Goal: Contribute content: Contribute content

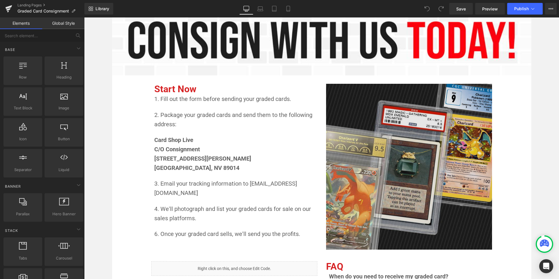
scroll to position [379, 0]
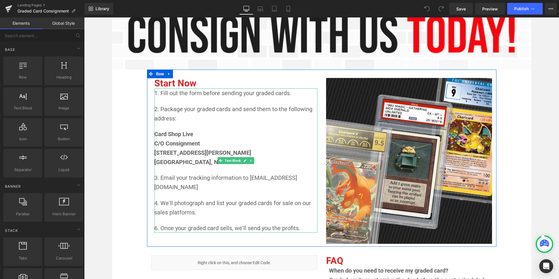
click at [227, 94] on span "1. Fill out the form before sending your graded cards." at bounding box center [222, 93] width 137 height 7
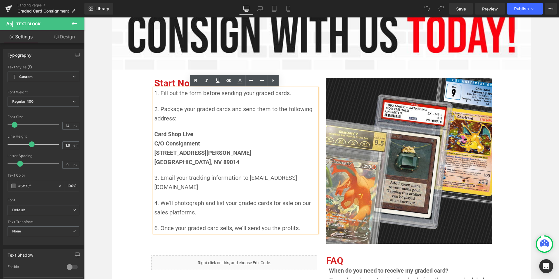
drag, startPoint x: 504, startPoint y: 127, endPoint x: 497, endPoint y: 127, distance: 7.3
click at [504, 127] on div "Image Separator Looking to get cash for your graded cards, but don't know how? …" at bounding box center [321, 283] width 419 height 955
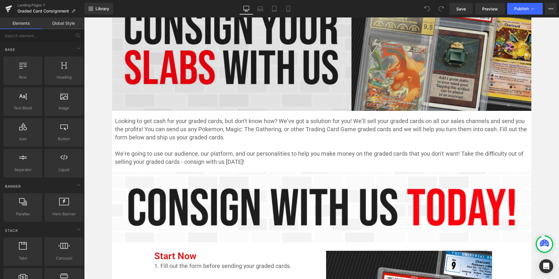
scroll to position [88, 0]
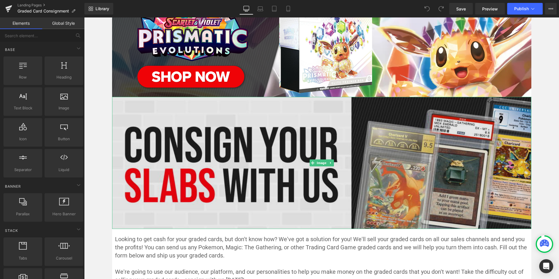
click at [271, 145] on img at bounding box center [321, 163] width 419 height 132
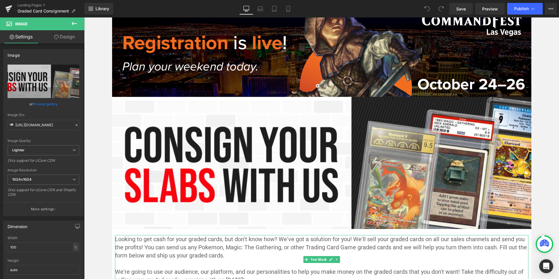
click at [378, 259] on p "Looking to get cash for your graded cards, but don't know how? We've got a solu…" at bounding box center [321, 247] width 413 height 24
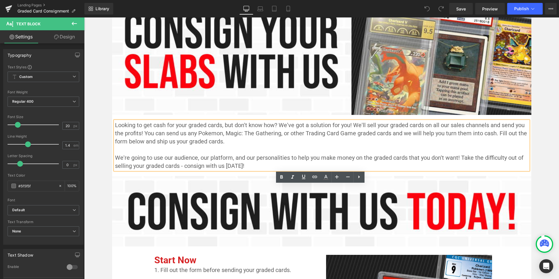
scroll to position [204, 0]
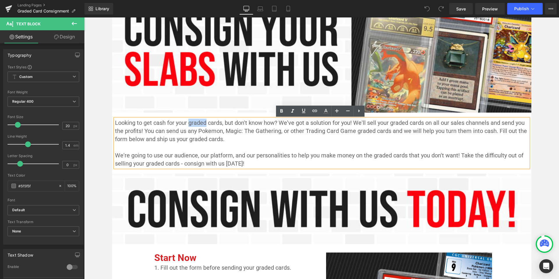
drag, startPoint x: 205, startPoint y: 123, endPoint x: 191, endPoint y: 123, distance: 13.4
click at [188, 124] on span "Looking to get cash for your graded cards, but don't know how? We've got a solu…" at bounding box center [321, 130] width 413 height 23
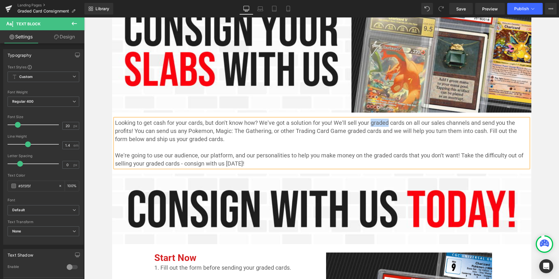
drag, startPoint x: 387, startPoint y: 123, endPoint x: 369, endPoint y: 122, distance: 17.8
click at [369, 122] on span "Looking to get cash for your cards, but don't know how? We've got a solution fo…" at bounding box center [316, 130] width 403 height 23
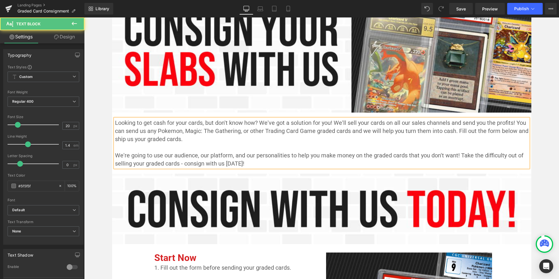
click at [346, 123] on span "Looking to get cash for your cards, but don't know how? We've got a solution fo…" at bounding box center [322, 130] width 415 height 23
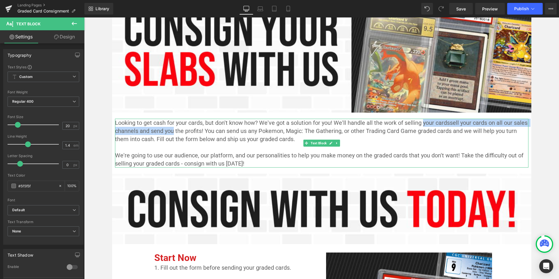
drag, startPoint x: 172, startPoint y: 131, endPoint x: 421, endPoint y: 124, distance: 249.2
click at [421, 124] on span "Looking to get cash for your cards, but don't know how? We've got a solution fo…" at bounding box center [322, 130] width 414 height 23
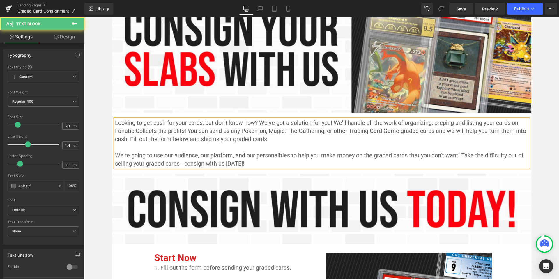
click at [446, 121] on span "Looking to get cash for your cards, but don't know how? We've got a solution fo…" at bounding box center [321, 130] width 412 height 23
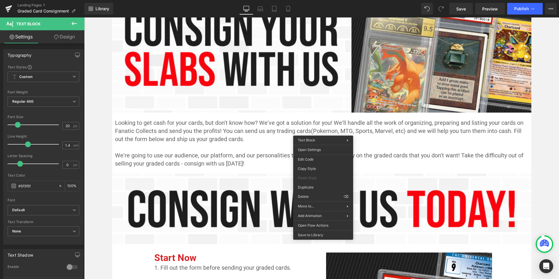
click at [388, 141] on p "Looking to get cash for your cards, but don't know how? We've got a solution fo…" at bounding box center [321, 131] width 413 height 24
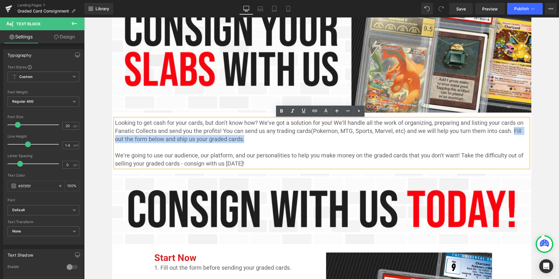
drag, startPoint x: 512, startPoint y: 132, endPoint x: 518, endPoint y: 137, distance: 8.3
click at [518, 137] on p "Looking to get cash for your cards, but don't know how? We've got a solution fo…" at bounding box center [321, 131] width 413 height 24
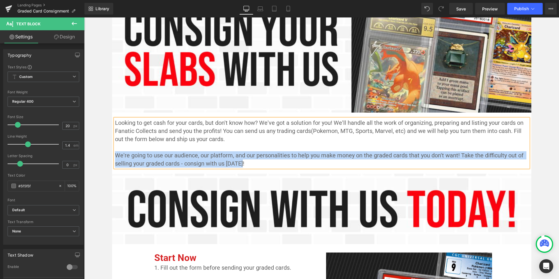
drag, startPoint x: 243, startPoint y: 163, endPoint x: 114, endPoint y: 154, distance: 129.5
click at [115, 154] on p "We're going to use our audience, our platform, and our personalities to help yo…" at bounding box center [321, 159] width 413 height 16
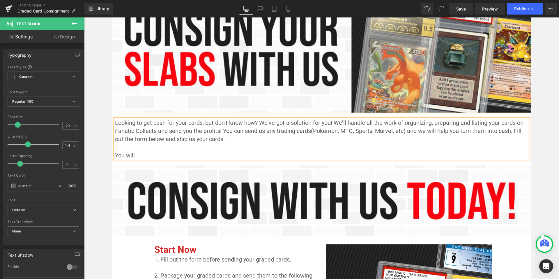
click at [155, 132] on span "Looking to get cash for your cards, but don't know how? We've got a solution fo…" at bounding box center [320, 130] width 410 height 23
click at [177, 129] on span "Looking to get cash for your cards, but don't know how? We've got a solution fo…" at bounding box center [320, 130] width 410 height 23
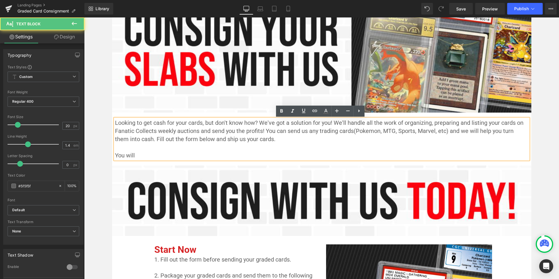
click at [177, 153] on p "You will" at bounding box center [321, 155] width 413 height 8
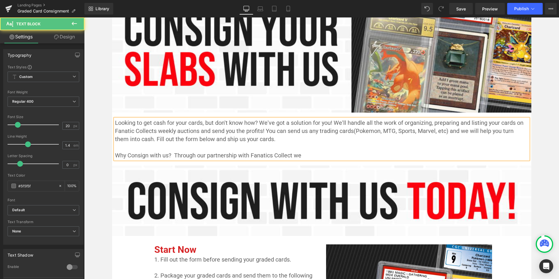
click at [154, 132] on span "Looking to get cash for your cards, but don't know how? We've got a solution fo…" at bounding box center [320, 130] width 410 height 23
click at [308, 154] on p "Why Consign with us? Through our partnership with Fanatics Collect we" at bounding box center [321, 155] width 413 height 8
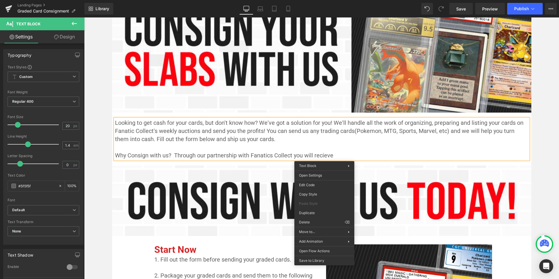
click at [346, 149] on p at bounding box center [321, 147] width 413 height 8
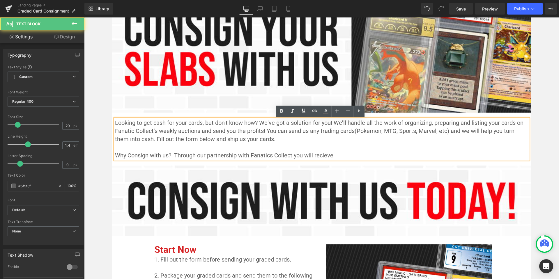
click at [319, 157] on span "Why Consign with us? Through our partnership with Fanatics Collect you will rec…" at bounding box center [224, 155] width 218 height 7
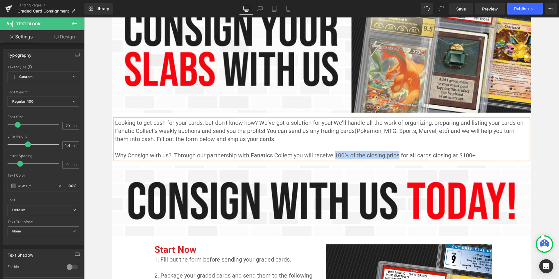
drag, startPoint x: 333, startPoint y: 152, endPoint x: 396, endPoint y: 154, distance: 63.4
click at [396, 154] on span "Why Consign with us? Through our partnership with Fanatics Collect you will rec…" at bounding box center [295, 155] width 360 height 7
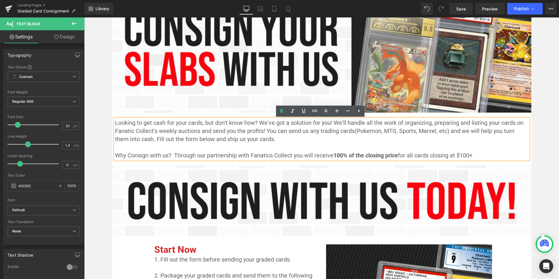
click at [491, 157] on p "Why Consign with us? Through our partnership with Fanatics Collect you will rec…" at bounding box center [321, 155] width 413 height 8
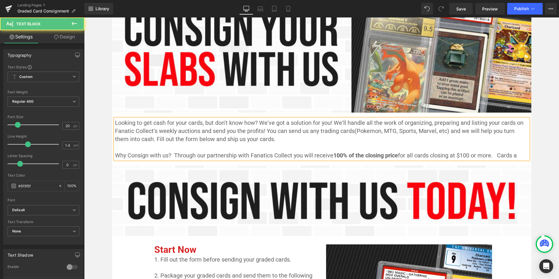
click at [174, 152] on span "Why Consign with us? Through our partnership with Fanatics Collect you will rec…" at bounding box center [315, 155] width 401 height 7
click at [515, 156] on span "Why Consign with us? Through our partnership with Fanatics Collect you will rec…" at bounding box center [315, 155] width 400 height 7
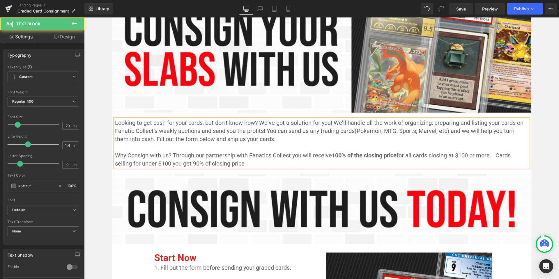
drag, startPoint x: 172, startPoint y: 154, endPoint x: 175, endPoint y: 154, distance: 2.9
click at [172, 154] on span "Why Consign with us? Through our partnership with Fanatics Collect you will rec…" at bounding box center [313, 159] width 397 height 15
drag, startPoint x: 398, startPoint y: 157, endPoint x: 414, endPoint y: 166, distance: 18.1
click at [414, 166] on p "Why Consign with us? Through our partnership with Fanatics Collect you will rec…" at bounding box center [321, 159] width 413 height 16
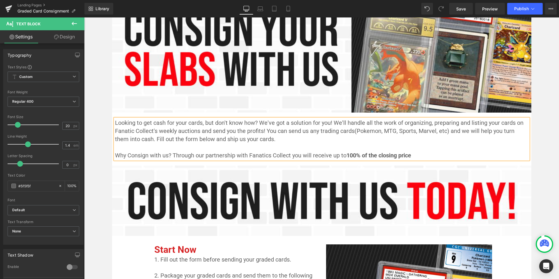
click at [421, 153] on p "Why Consign with us? Through our partnership with Fanatics Collect you will rec…" at bounding box center [321, 155] width 413 height 8
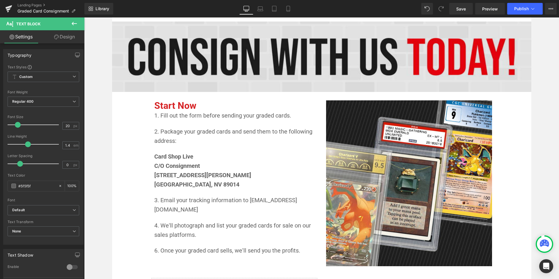
scroll to position [349, 0]
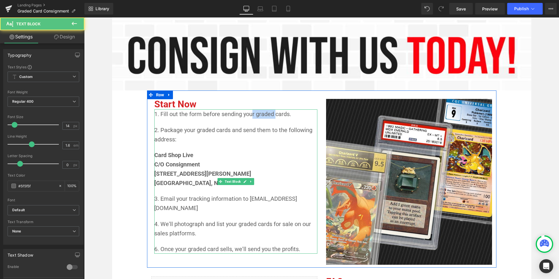
drag, startPoint x: 273, startPoint y: 114, endPoint x: 251, endPoint y: 118, distance: 21.7
click at [251, 118] on p "1. Fill out the form before sending your graded cards." at bounding box center [235, 113] width 163 height 9
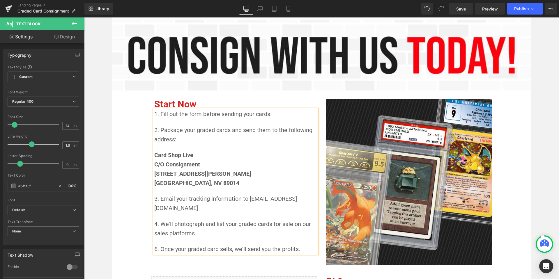
click at [215, 130] on span "2. Package your graded cards and send them to the following address:" at bounding box center [233, 135] width 159 height 16
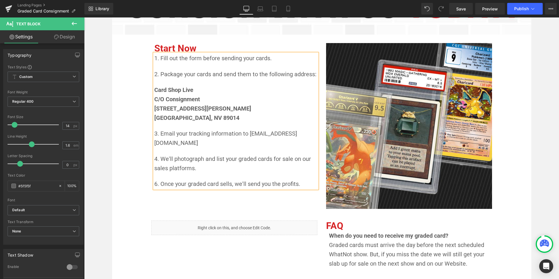
scroll to position [408, 0]
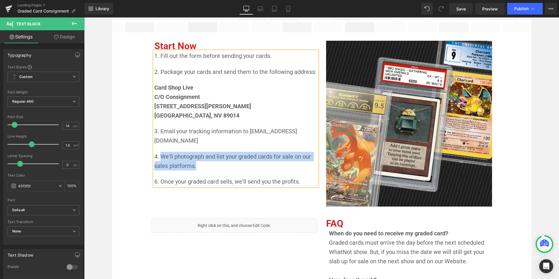
drag, startPoint x: 196, startPoint y: 164, endPoint x: 161, endPoint y: 156, distance: 35.9
click at [161, 156] on p "4. We'll photograph and list your graded cards for sale on our sales platforms." at bounding box center [235, 161] width 163 height 19
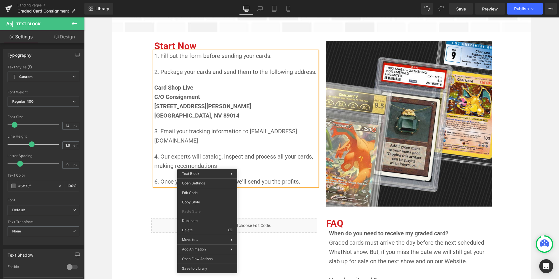
click at [184, 165] on span "4. Our experts will catalog, inspect and process all your cards, making reccmon…" at bounding box center [234, 161] width 160 height 16
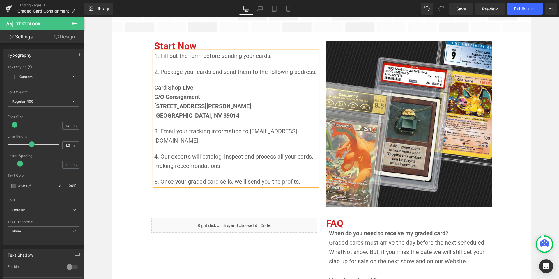
drag, startPoint x: 221, startPoint y: 166, endPoint x: 173, endPoint y: 167, distance: 47.2
click at [173, 167] on p "4. Our experts will catalog, inspect and process all your cards, making reccemo…" at bounding box center [235, 161] width 163 height 19
copy span "reccemondations"
click at [216, 166] on span "4. Our experts will catalog, inspect and process all your cards, making reccemo…" at bounding box center [234, 161] width 160 height 16
drag, startPoint x: 220, startPoint y: 165, endPoint x: 174, endPoint y: 168, distance: 45.8
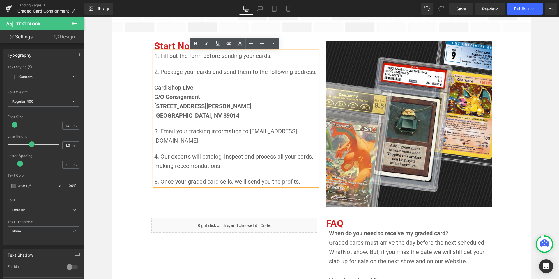
click at [174, 168] on span "4. Our experts will catalog, inspect and process all your cards, making reccemo…" at bounding box center [234, 161] width 160 height 16
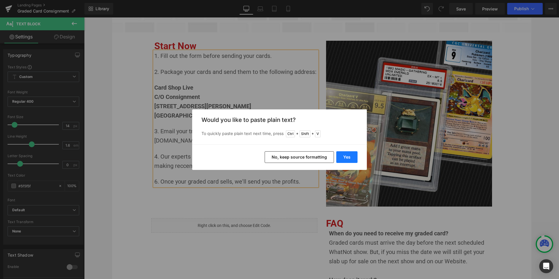
click at [350, 154] on button "Yes" at bounding box center [346, 157] width 21 height 12
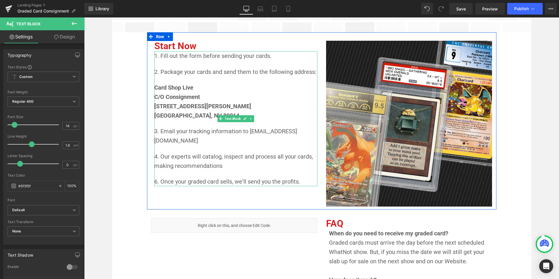
click at [231, 167] on p "4. Our experts will catalog, inspect and process all your cards, making recomme…" at bounding box center [235, 161] width 163 height 19
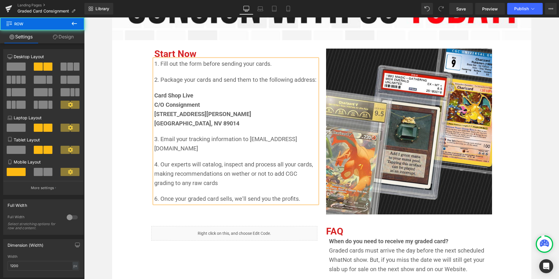
scroll to position [399, 0]
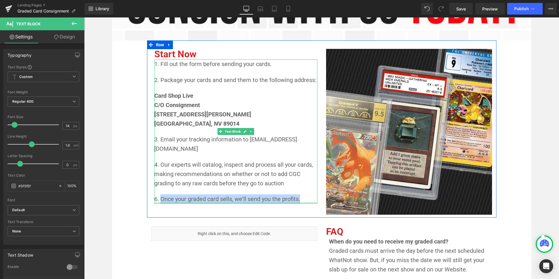
drag, startPoint x: 298, startPoint y: 200, endPoint x: 160, endPoint y: 203, distance: 138.5
click at [160, 203] on div "1. Fill out the form before sending your cards. 2. Package your cards and send …" at bounding box center [235, 131] width 163 height 144
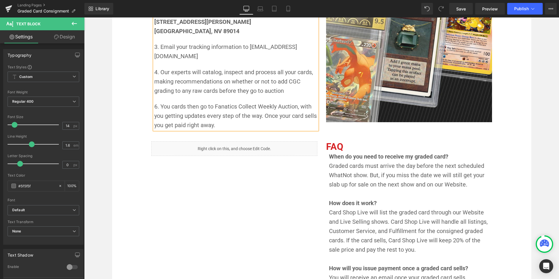
scroll to position [516, 0]
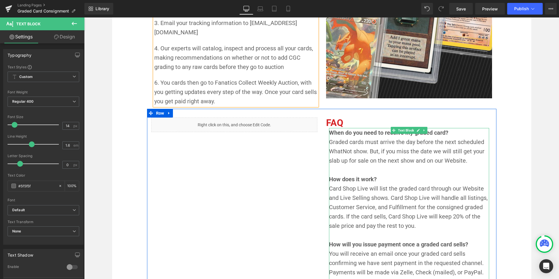
click at [437, 132] on strong "When do you need to receive my graded card?" at bounding box center [388, 132] width 119 height 7
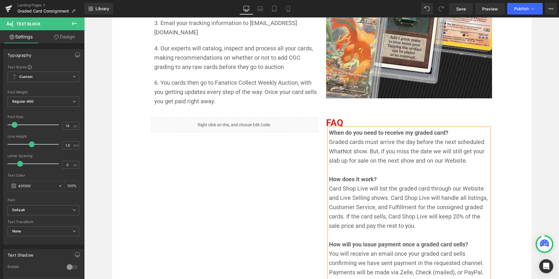
click at [432, 131] on strong "When do you need to receive my graded card?" at bounding box center [388, 132] width 119 height 7
drag, startPoint x: 427, startPoint y: 133, endPoint x: 330, endPoint y: 137, distance: 97.0
click at [330, 137] on p "When do you need to receive my cards?" at bounding box center [409, 132] width 160 height 9
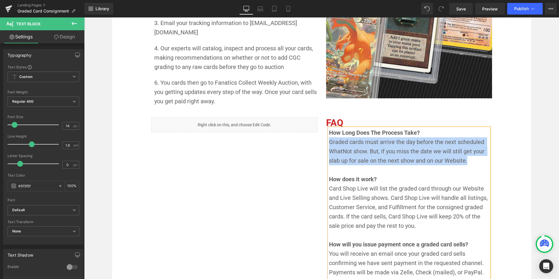
drag, startPoint x: 425, startPoint y: 162, endPoint x: 328, endPoint y: 145, distance: 98.6
click at [329, 145] on p "Graded cards must arrive the day before the next scheduled WhatNot show. But, i…" at bounding box center [409, 151] width 160 height 28
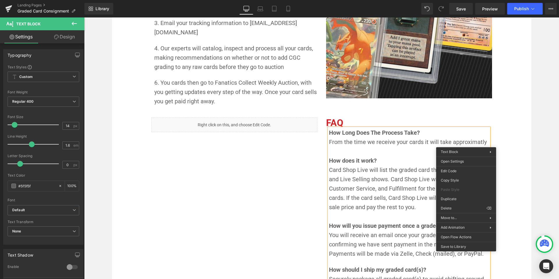
click at [465, 143] on span "From the time we receive your cards it will take approximatly" at bounding box center [408, 141] width 158 height 7
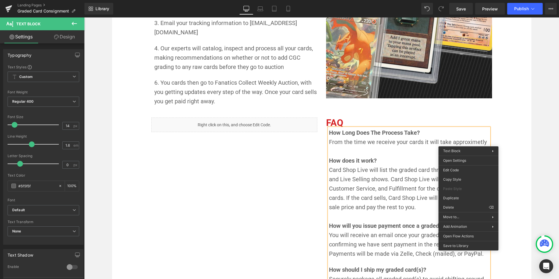
click at [468, 142] on span "From the time we receive your cards it will take approximetly" at bounding box center [408, 141] width 158 height 7
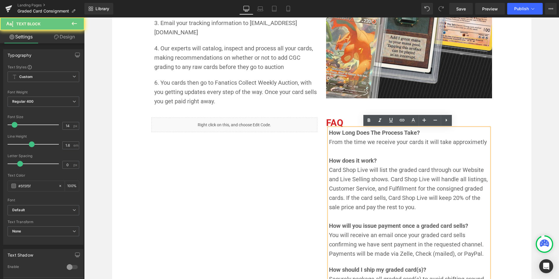
click at [468, 142] on span "From the time we receive your cards it will take approximetly" at bounding box center [408, 141] width 158 height 7
copy span "approximetly"
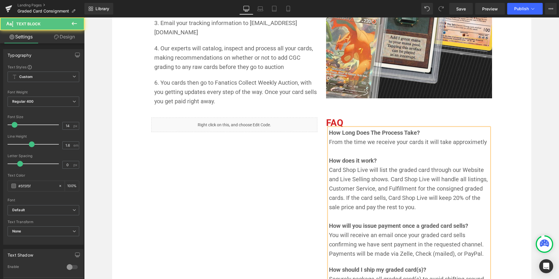
click at [469, 143] on span "From the time we receive your cards it will take approximetly" at bounding box center [408, 141] width 158 height 7
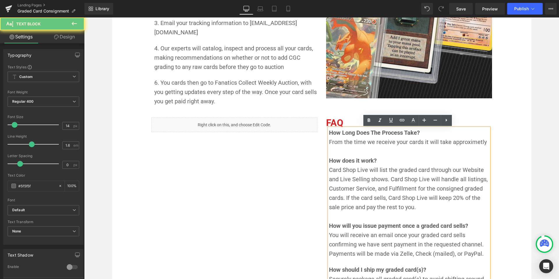
click at [469, 143] on span "From the time we receive your cards it will take approximetly" at bounding box center [408, 141] width 158 height 7
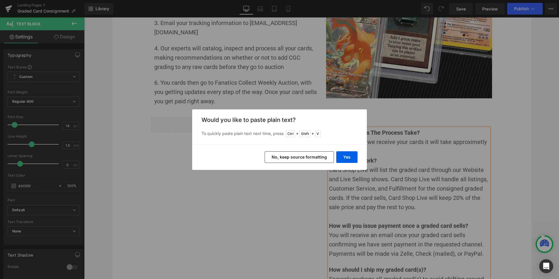
click at [324, 159] on button "No, keep source formatting" at bounding box center [298, 157] width 69 height 12
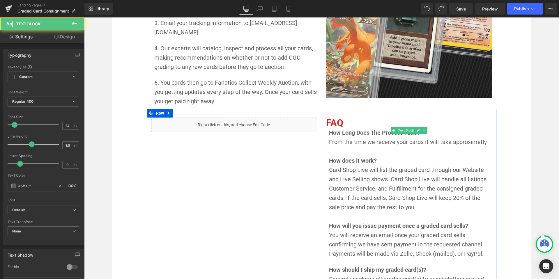
click at [466, 142] on span "From the time we receive your cards it will take approximetly" at bounding box center [408, 141] width 158 height 7
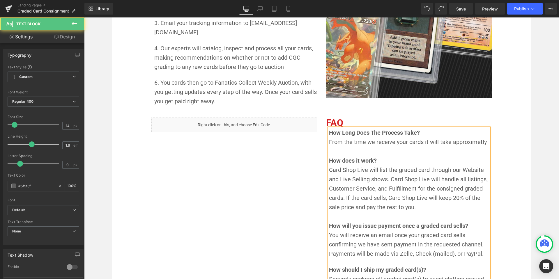
click at [466, 142] on span "From the time we receive your cards it will take approximetly" at bounding box center [408, 141] width 158 height 7
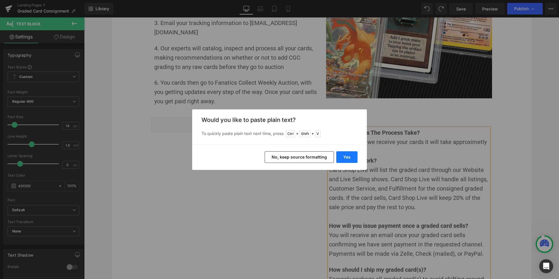
click at [347, 157] on button "Yes" at bounding box center [346, 157] width 21 height 12
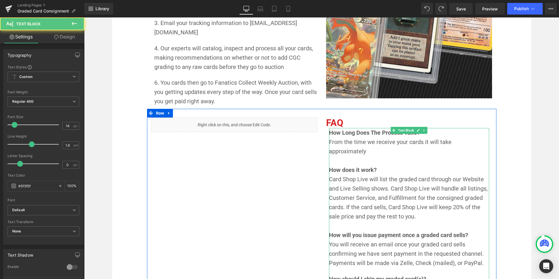
click at [453, 144] on span "From the time we receive your cards it will take approximately" at bounding box center [391, 146] width 124 height 16
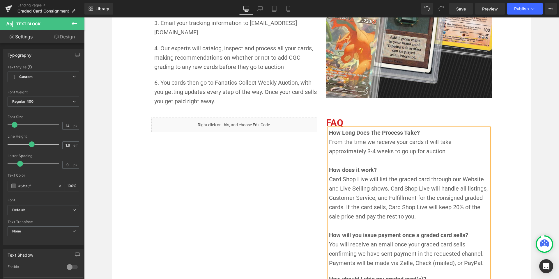
click at [333, 152] on span "From the time we receive your cards it will take approximately 3-4 weeks to go …" at bounding box center [391, 146] width 124 height 16
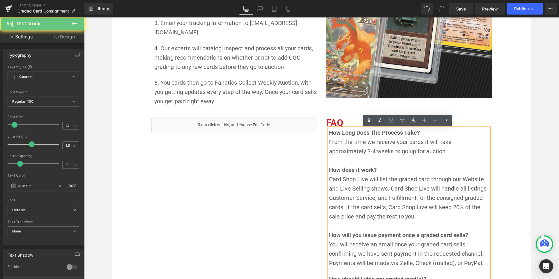
click at [409, 152] on p "From the time we receive your cards it will take approximately 3-4 weeks to go …" at bounding box center [409, 146] width 160 height 19
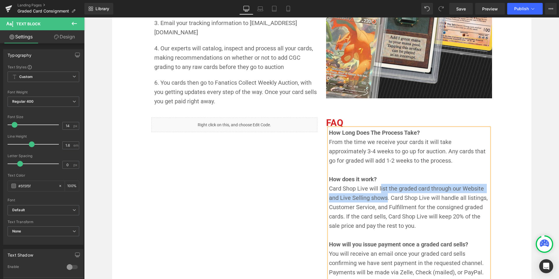
drag, startPoint x: 378, startPoint y: 189, endPoint x: 385, endPoint y: 198, distance: 11.4
click at [385, 198] on span "Card Shop Live will list the graded card through our Website and Live Selling s…" at bounding box center [409, 207] width 160 height 44
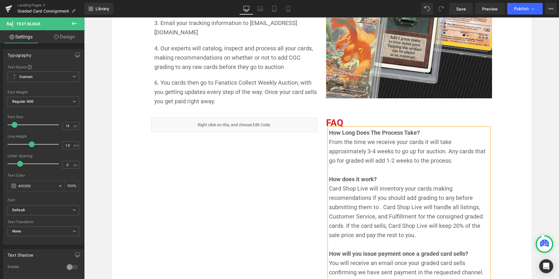
click at [423, 160] on p "From the time we receive your cards it will take approximately 3-4 weeks to go …" at bounding box center [409, 151] width 160 height 28
click at [422, 159] on p "From the time we receive your cards it will take approximately 3-4 weeks to go …" at bounding box center [409, 151] width 160 height 28
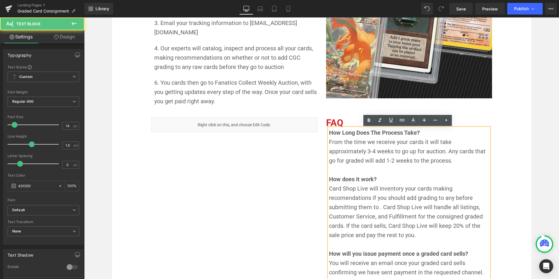
click at [426, 161] on p "From the time we receive your cards it will take approximately 3-4 weeks to go …" at bounding box center [409, 151] width 160 height 28
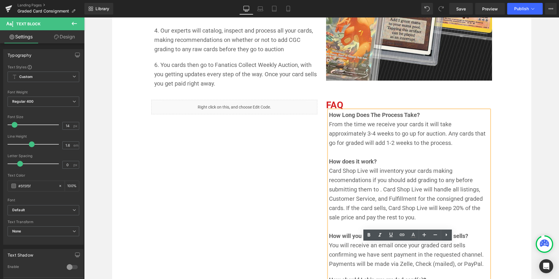
scroll to position [545, 0]
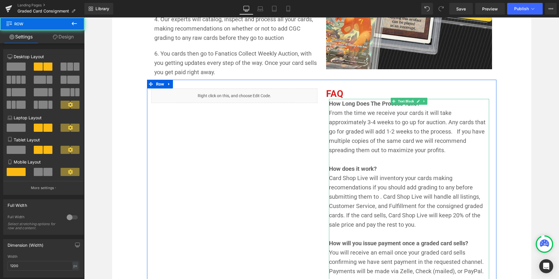
click at [346, 189] on span "Card Shop Live will inventory your cards making recomendations if you should ad…" at bounding box center [406, 202] width 155 height 54
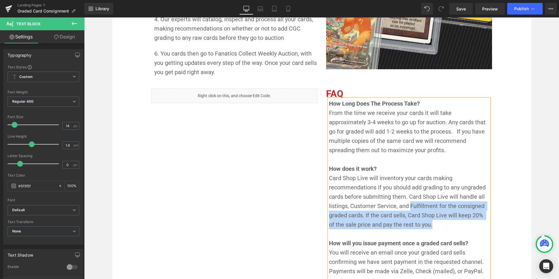
drag, startPoint x: 431, startPoint y: 225, endPoint x: 408, endPoint y: 209, distance: 28.1
click at [408, 209] on p "Card Shop Live will inventory your cards making recommendations if you should a…" at bounding box center [409, 201] width 160 height 56
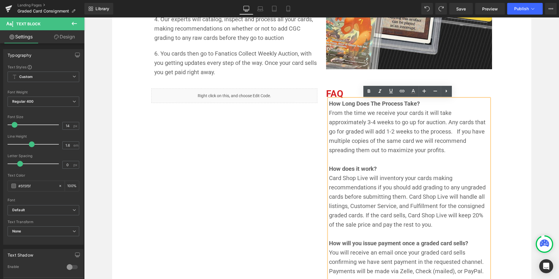
click at [417, 208] on span "Card Shop Live will inventory your cards making recommendations if you should a…" at bounding box center [408, 202] width 158 height 54
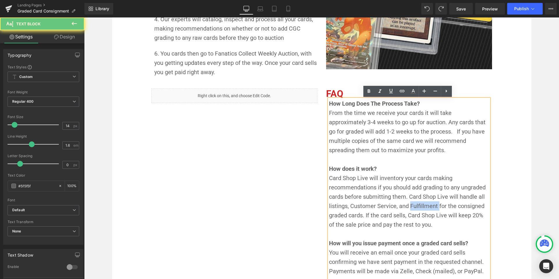
click at [417, 208] on span "Card Shop Live will inventory your cards making recommendations if you should a…" at bounding box center [408, 202] width 158 height 54
click at [459, 208] on span "Card Shop Live will inventory your cards making recommendations if you should a…" at bounding box center [408, 202] width 158 height 54
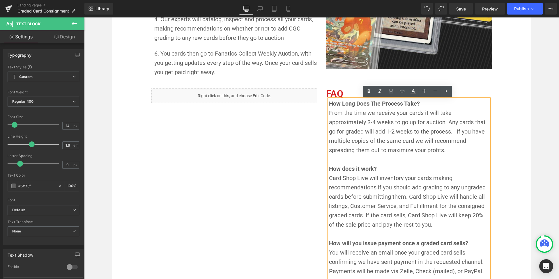
click at [424, 205] on span "Card Shop Live will inventory your cards making recommendations if you should a…" at bounding box center [408, 202] width 158 height 54
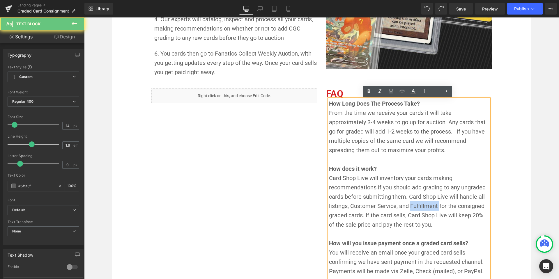
click at [424, 205] on span "Card Shop Live will inventory your cards making recommendations if you should a…" at bounding box center [408, 202] width 158 height 54
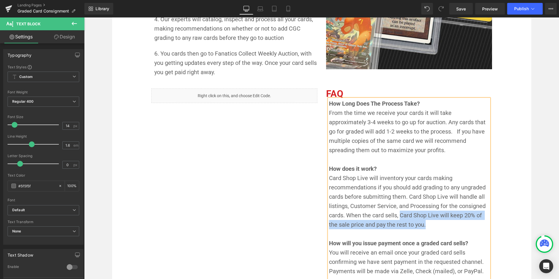
drag, startPoint x: 408, startPoint y: 222, endPoint x: 397, endPoint y: 218, distance: 11.3
click at [397, 218] on p "Card Shop Live will inventory your cards making recommendations if you should a…" at bounding box center [409, 201] width 160 height 56
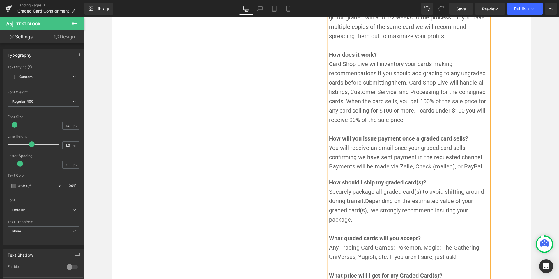
scroll to position [661, 0]
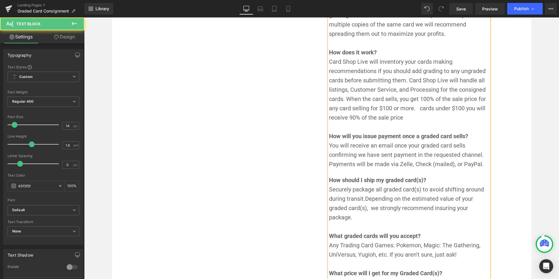
click at [403, 181] on span "How should I ship my graded card(s)?" at bounding box center [377, 180] width 97 height 7
click at [363, 220] on p "How will you issue payment once a graded card sells? You will receive an email …" at bounding box center [409, 177] width 160 height 90
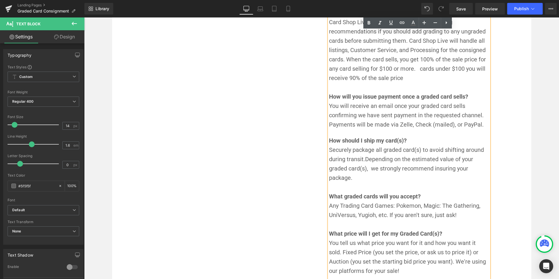
scroll to position [719, 0]
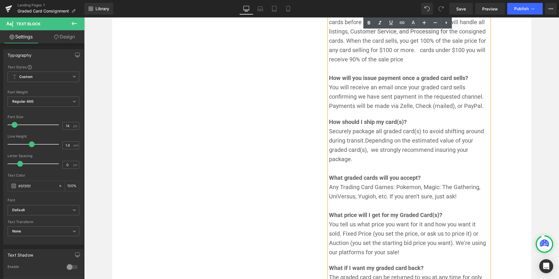
click at [390, 189] on span "Any Trading Card Games: Pokemon, Magic: The Gathering, UniVersus, Yugioh, etc. …" at bounding box center [405, 192] width 153 height 16
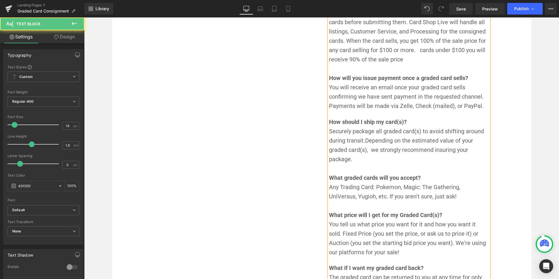
click at [362, 177] on span "What graded cards w" at bounding box center [356, 177] width 55 height 7
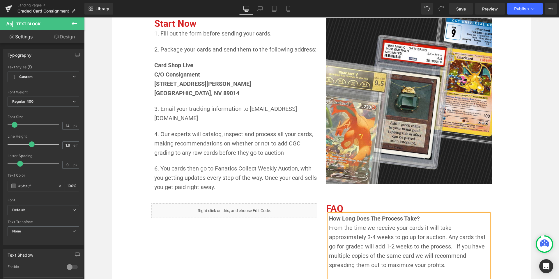
scroll to position [429, 0]
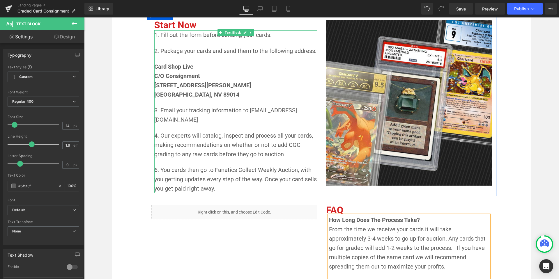
click at [281, 154] on span "4. Our experts will catalog, inspect and process all your cards, making recomme…" at bounding box center [234, 145] width 160 height 26
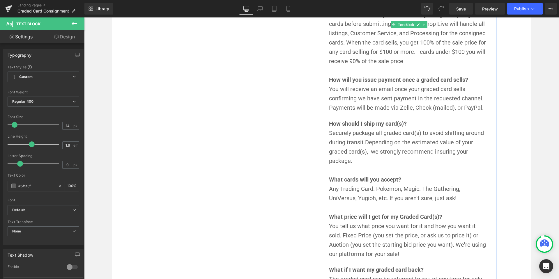
scroll to position [719, 0]
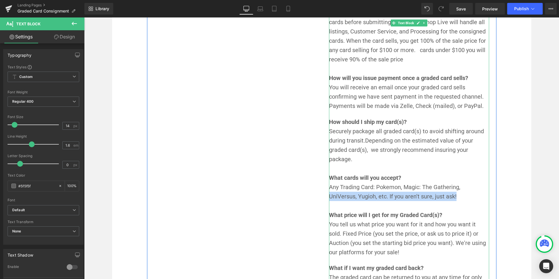
drag, startPoint x: 440, startPoint y: 196, endPoint x: 459, endPoint y: 186, distance: 21.5
click at [459, 186] on p "Any Trading Card: Pokemon, Magic: The Gathering, UniVersus, Yugioh, etc. If you…" at bounding box center [409, 191] width 160 height 19
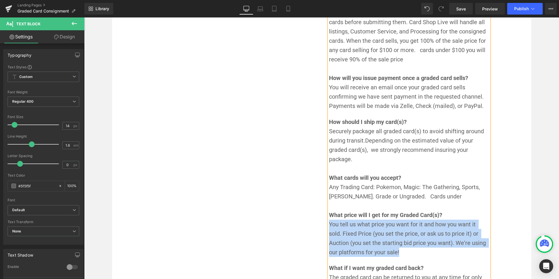
drag, startPoint x: 333, startPoint y: 235, endPoint x: 327, endPoint y: 223, distance: 14.1
click at [329, 223] on p "You tell us what price you want for it and how you want it sold. Fixed Price (y…" at bounding box center [409, 238] width 160 height 37
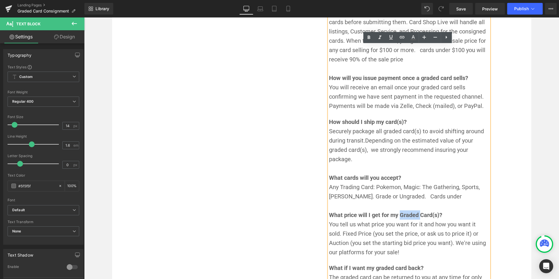
drag, startPoint x: 413, startPoint y: 216, endPoint x: 400, endPoint y: 218, distance: 13.7
click at [400, 218] on strong "What price will I get for my Graded Card(s)?" at bounding box center [385, 215] width 113 height 7
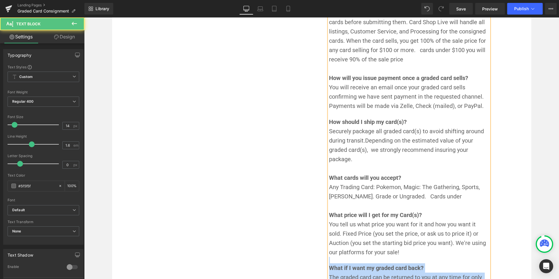
drag, startPoint x: 406, startPoint y: 253, endPoint x: 327, endPoint y: 228, distance: 82.6
click at [329, 228] on div "How Long Does The Process Take? From the time we receive your cards it will tak…" at bounding box center [409, 107] width 160 height 367
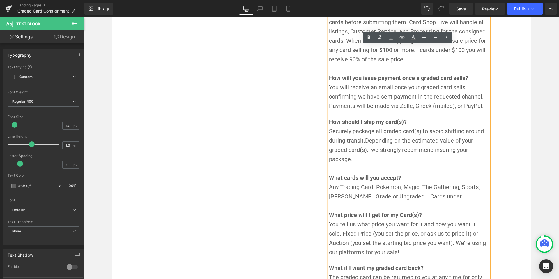
drag, startPoint x: 370, startPoint y: 240, endPoint x: 372, endPoint y: 242, distance: 3.5
click at [371, 240] on span "You tell us what price you want for it and how you want it sold. Fixed Price (y…" at bounding box center [408, 238] width 158 height 35
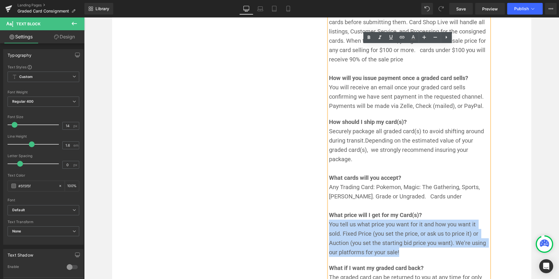
drag, startPoint x: 401, startPoint y: 253, endPoint x: 329, endPoint y: 227, distance: 77.1
click at [329, 227] on p "You tell us what price you want for it and how you want it sold. Fixed Price (y…" at bounding box center [409, 238] width 160 height 37
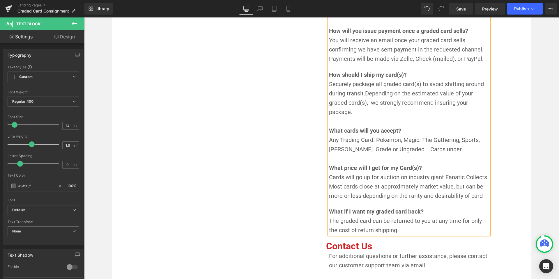
scroll to position [780, 0]
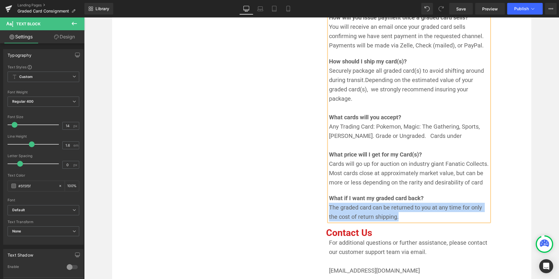
drag, startPoint x: 388, startPoint y: 215, endPoint x: 327, endPoint y: 209, distance: 60.9
click at [329, 209] on p "The graded card can be returned to you at any time for only the cost of return …" at bounding box center [409, 212] width 160 height 19
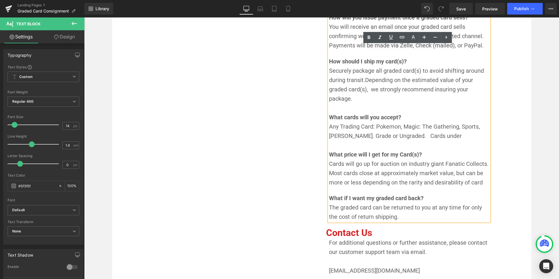
click at [393, 197] on span "What if I want my graded card back?" at bounding box center [376, 198] width 95 height 7
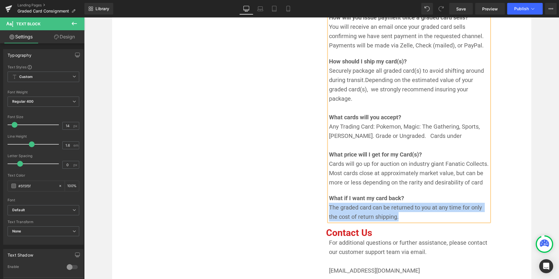
drag, startPoint x: 400, startPoint y: 219, endPoint x: 329, endPoint y: 211, distance: 72.0
click at [329, 211] on p "The graded card can be returned to you at any time for only the cost of return …" at bounding box center [409, 212] width 160 height 19
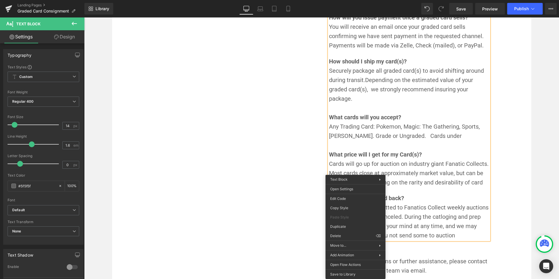
click at [445, 218] on span "Once cards are submitted to Fanatics Collect weekly auctions the sale cannot be…" at bounding box center [409, 221] width 161 height 35
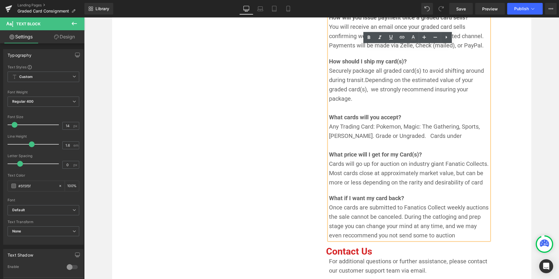
click at [348, 237] on span "Once cards are submitted to Fanatics Collect weekly auctions the sale cannot be…" at bounding box center [409, 221] width 161 height 35
drag, startPoint x: 452, startPoint y: 236, endPoint x: 465, endPoint y: 236, distance: 12.5
click at [453, 235] on p "Once cards are submitted to Fanatics Collect weekly auctions the sale cannot be…" at bounding box center [409, 221] width 160 height 37
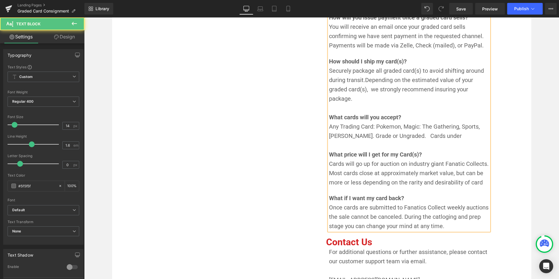
click at [437, 101] on p "How will you issue payment once a graded card sells? You will receive an email …" at bounding box center [409, 58] width 160 height 90
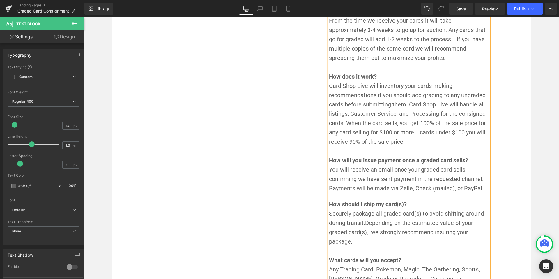
scroll to position [605, 0]
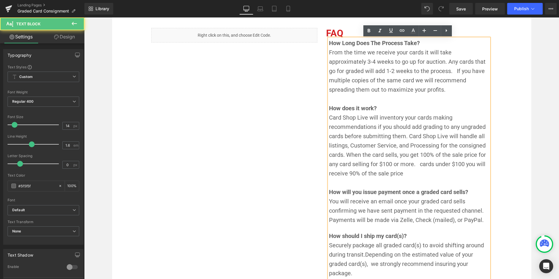
click at [420, 175] on p "Card Shop Live will inventory your cards making recommendations if you should a…" at bounding box center [409, 145] width 160 height 65
click at [440, 194] on span "How will you issue payment once a graded card sells?" at bounding box center [398, 192] width 139 height 7
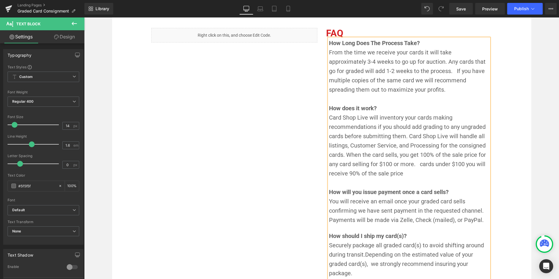
click at [437, 202] on span "You will receive an email once your graded card sells confirming we have sent p…" at bounding box center [407, 211] width 156 height 26
drag, startPoint x: 412, startPoint y: 174, endPoint x: 329, endPoint y: 105, distance: 107.5
click at [329, 105] on div "How Long Does The Process Take? From the time we receive your cards it will tak…" at bounding box center [409, 221] width 160 height 367
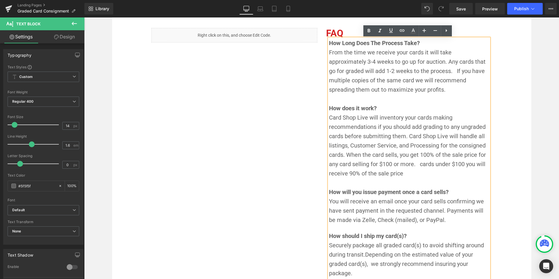
copy div "How does it work? Card Shop Live will inventory your cards making recommendatio…"
click at [417, 172] on p "Card Shop Live will inventory your cards making recommendations if you should a…" at bounding box center [409, 145] width 160 height 65
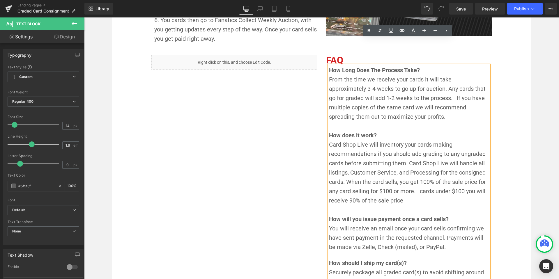
scroll to position [576, 0]
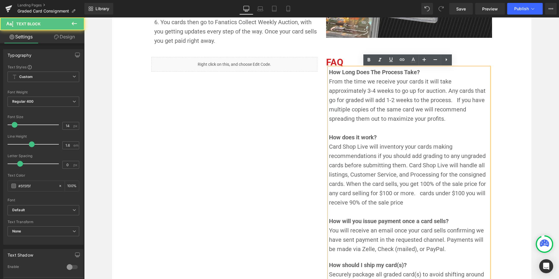
drag, startPoint x: 403, startPoint y: 119, endPoint x: 419, endPoint y: 123, distance: 16.8
click at [403, 119] on p "From the time we receive your cards it will take approximately 3-4 weeks to go …" at bounding box center [409, 100] width 160 height 47
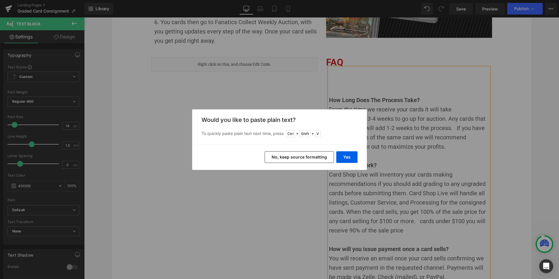
click at [324, 159] on button "No, keep source formatting" at bounding box center [298, 157] width 69 height 12
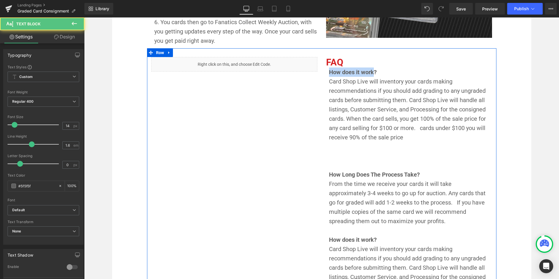
drag, startPoint x: 372, startPoint y: 74, endPoint x: 324, endPoint y: 75, distance: 47.7
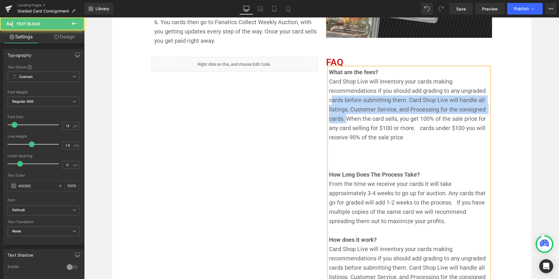
drag, startPoint x: 345, startPoint y: 118, endPoint x: 332, endPoint y: 103, distance: 19.4
click at [331, 104] on span "Card Shop Live will inventory your cards making recommendations if you should a…" at bounding box center [408, 109] width 158 height 63
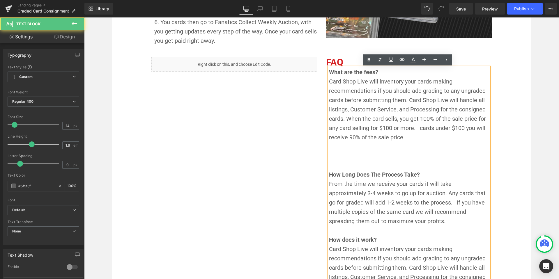
click at [396, 120] on span "Card Shop Live will inventory your cards making recommendations if you should a…" at bounding box center [408, 109] width 158 height 63
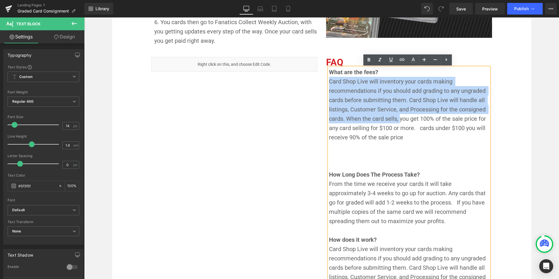
drag, startPoint x: 378, startPoint y: 113, endPoint x: 327, endPoint y: 83, distance: 59.3
click at [329, 83] on span "Card Shop Live will inventory your cards making recommendations if you should a…" at bounding box center [408, 109] width 158 height 63
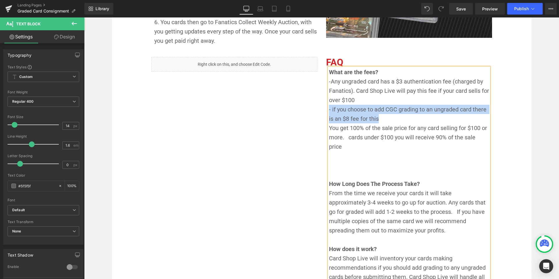
drag, startPoint x: 368, startPoint y: 117, endPoint x: 325, endPoint y: 110, distance: 43.0
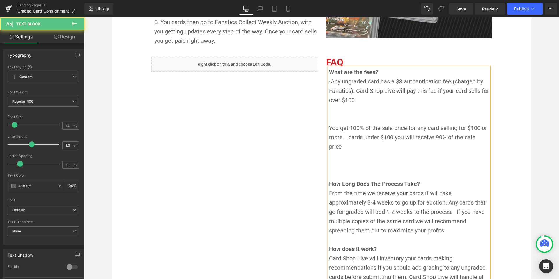
click at [329, 80] on span "-Any ungraded card has a $3 authentication fee (charged by Fanatics). Card Shop…" at bounding box center [409, 114] width 161 height 72
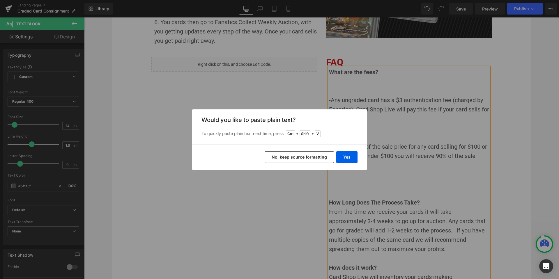
drag, startPoint x: 303, startPoint y: 159, endPoint x: 220, endPoint y: 140, distance: 85.3
click at [303, 159] on button "No, keep source formatting" at bounding box center [298, 157] width 69 height 12
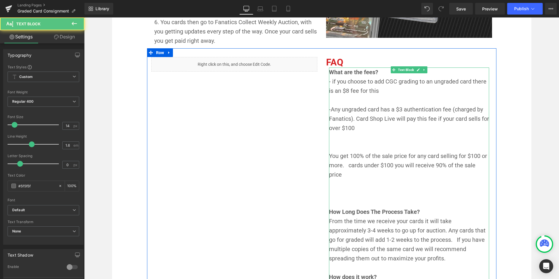
drag, startPoint x: 354, startPoint y: 101, endPoint x: 362, endPoint y: 101, distance: 7.9
click at [354, 101] on p "- if you choose to add CGC grading to an ungraded card there is an $8 fee for t…" at bounding box center [409, 128] width 160 height 102
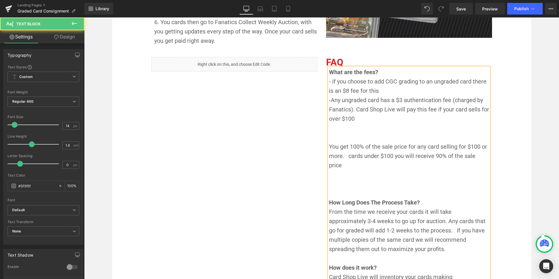
click at [365, 100] on span "-Any ungraded card has a $3 authentication fee (charged by Fanatics). Card Shop…" at bounding box center [409, 133] width 161 height 72
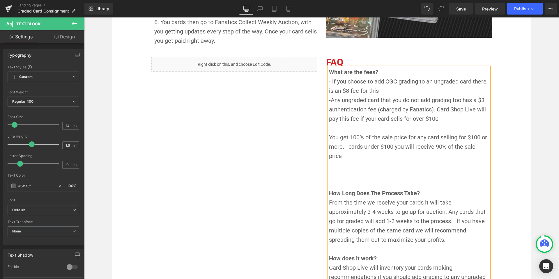
click at [347, 147] on span "-Any ungraded card that you do not add grading too has a $3 authentication fee …" at bounding box center [408, 128] width 159 height 63
drag, startPoint x: 342, startPoint y: 157, endPoint x: 328, endPoint y: 136, distance: 25.3
click at [329, 136] on p "- if you choose to add CGC grading to an ungraded card there is an $8 fee for t…" at bounding box center [409, 119] width 160 height 84
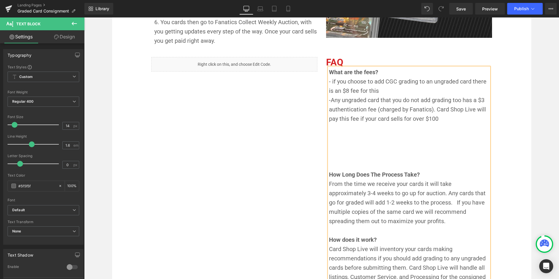
click at [329, 81] on span "- if you choose to add CGC grading to an ungraded card there is an $8 fee for t…" at bounding box center [408, 86] width 159 height 16
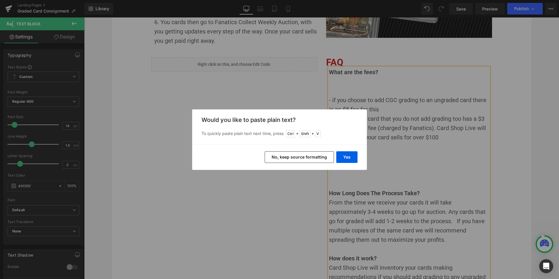
click at [315, 158] on button "No, keep source formatting" at bounding box center [298, 157] width 69 height 12
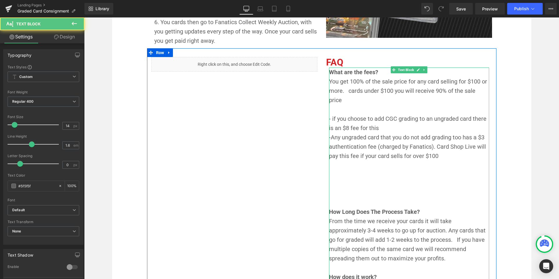
click at [352, 100] on p "You get 100% of the sale price for any card selling for $100 or more. cards und…" at bounding box center [409, 128] width 160 height 102
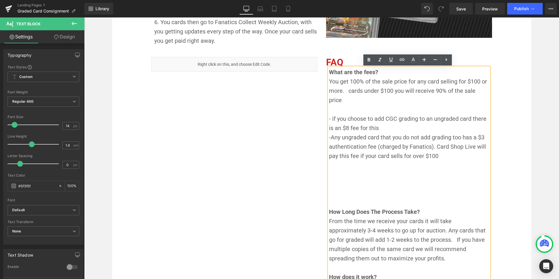
click at [352, 98] on p "You get 100% of the sale price for any card selling for $100 or more. cards und…" at bounding box center [409, 128] width 160 height 102
drag, startPoint x: 348, startPoint y: 91, endPoint x: 351, endPoint y: 93, distance: 3.3
click at [348, 91] on span "You get 100% of the sale price for any card selling for $100 or more. cards und…" at bounding box center [408, 91] width 159 height 26
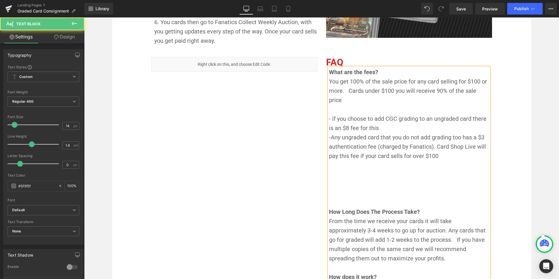
click at [364, 90] on span "You get 100% of the sale price for any card selling for $100 or more. Cards und…" at bounding box center [408, 91] width 159 height 26
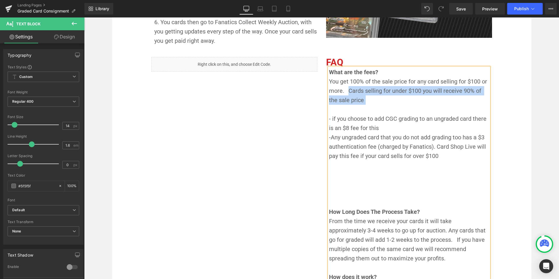
drag, startPoint x: 361, startPoint y: 99, endPoint x: 348, endPoint y: 91, distance: 16.1
click at [348, 91] on p "You get 100% of the sale price for any card selling for $100 or more. Cards sel…" at bounding box center [409, 128] width 160 height 102
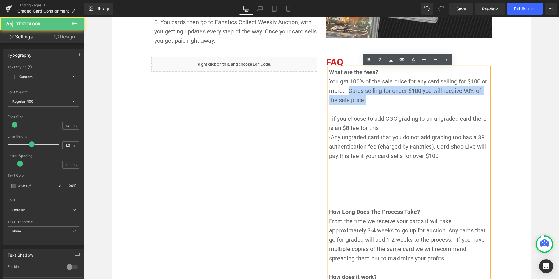
click at [371, 103] on p "You get 100% of the sale price for any card selling for $100 or more. Cards sel…" at bounding box center [409, 128] width 160 height 102
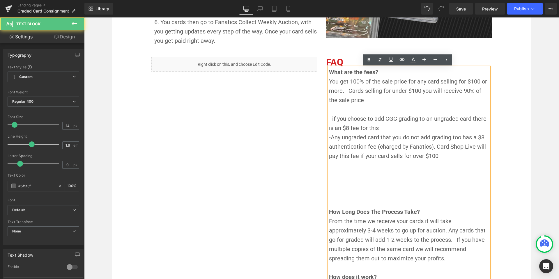
click at [352, 111] on p "You get 100% of the sale price for any card selling for $100 or more. Cards sel…" at bounding box center [409, 128] width 160 height 102
click at [440, 158] on p "You get 100% of the sale price for any card selling for $100 or more. Cards sel…" at bounding box center [409, 128] width 160 height 102
click at [440, 156] on p "You get 100% of the sale price for any card selling for $100 or more. Cards sel…" at bounding box center [409, 128] width 160 height 102
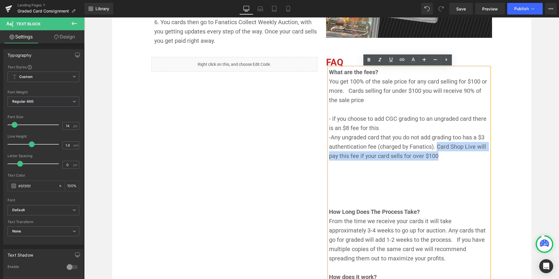
drag, startPoint x: 439, startPoint y: 156, endPoint x: 434, endPoint y: 148, distance: 9.8
click at [434, 148] on p "You get 100% of the sale price for any card selling for $100 or more. Cards sel…" at bounding box center [409, 128] width 160 height 102
click at [448, 154] on p "You get 100% of the sale price for any card selling for $100 or more. Cards sel…" at bounding box center [409, 128] width 160 height 102
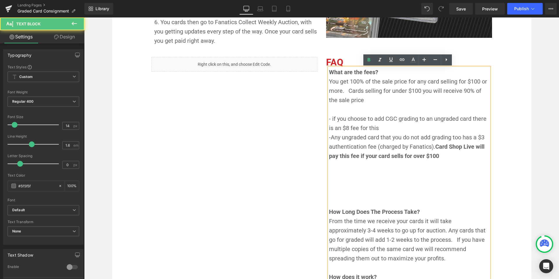
click at [366, 108] on p "You get 100% of the sale price for any card selling for $100 or more. Cards sel…" at bounding box center [409, 128] width 160 height 102
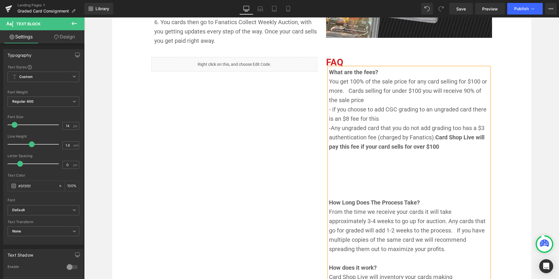
click at [329, 82] on span "You get 100% of the sale price for any card selling for $100 or more. Cards sel…" at bounding box center [408, 91] width 159 height 26
click at [366, 100] on p "- You get 100% of the sale price for any card selling for $100 or more. Cards s…" at bounding box center [409, 123] width 160 height 93
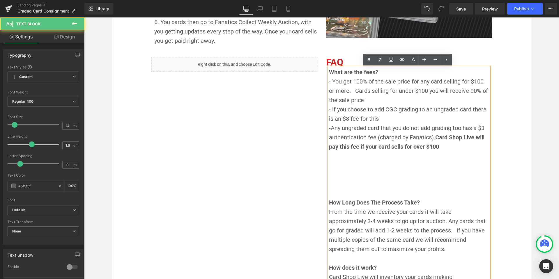
click at [384, 128] on span "-Any ungraded card that you do not add grading too has a $3 authentication fee …" at bounding box center [407, 138] width 157 height 26
click at [452, 147] on p "- You get 100% of the sale price for any card selling for $100 or more. Cards s…" at bounding box center [409, 123] width 160 height 93
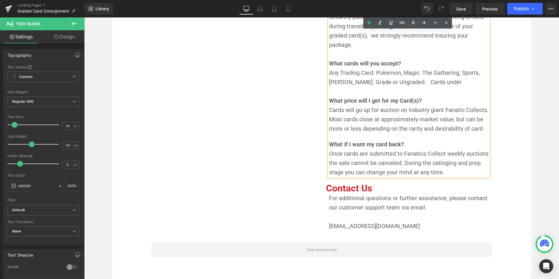
scroll to position [984, 0]
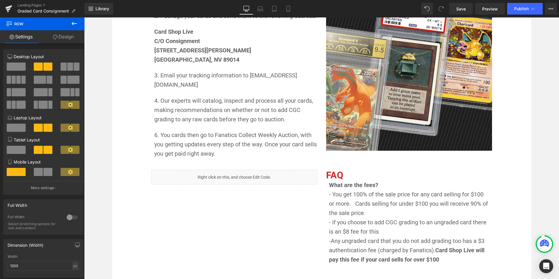
scroll to position [458, 0]
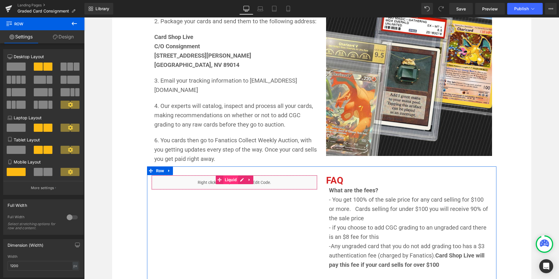
click at [232, 177] on span "Liquid" at bounding box center [230, 179] width 15 height 9
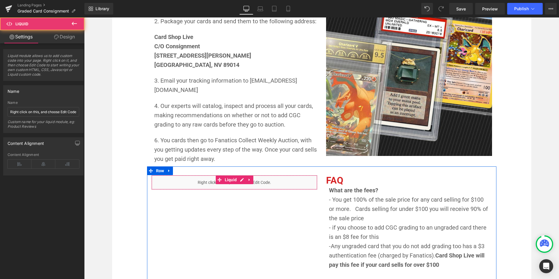
click at [262, 184] on div "Liquid" at bounding box center [234, 182] width 166 height 15
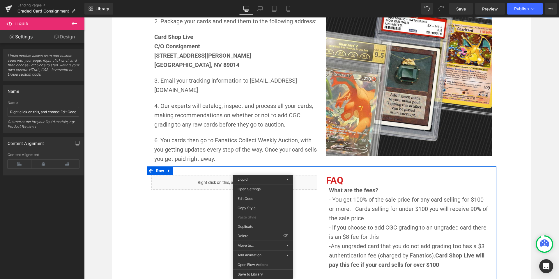
click at [193, 181] on div "Liquid" at bounding box center [234, 182] width 166 height 15
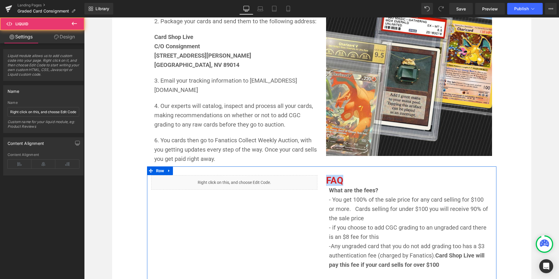
click at [193, 181] on div "Liquid" at bounding box center [234, 182] width 166 height 15
drag, startPoint x: 196, startPoint y: 182, endPoint x: 200, endPoint y: 182, distance: 4.7
click at [196, 182] on div "Liquid" at bounding box center [234, 182] width 166 height 15
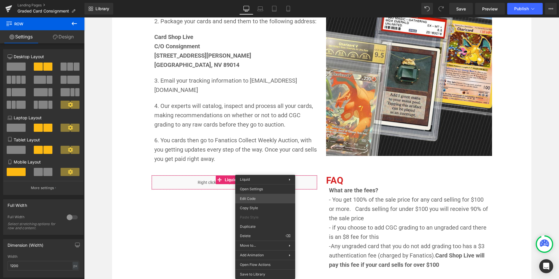
click at [266, 0] on div "Liquid You are previewing how the will restyle your page. You can not edit Elem…" at bounding box center [279, 0] width 559 height 0
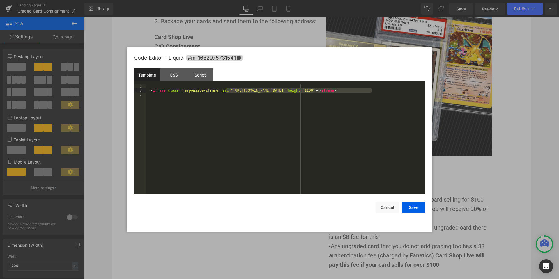
drag, startPoint x: 371, startPoint y: 90, endPoint x: 226, endPoint y: 91, distance: 145.2
click at [226, 91] on div "< iframe class = "responsive-iframe" src = "[URL][DOMAIN_NAME][DATE]" height = …" at bounding box center [284, 143] width 279 height 118
click at [390, 206] on button "Cancel" at bounding box center [386, 208] width 23 height 12
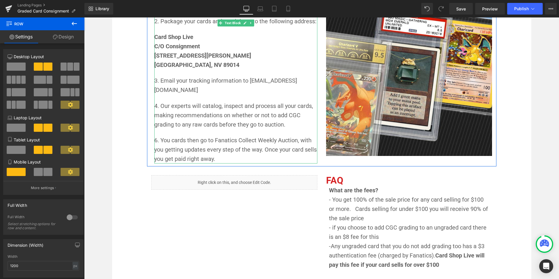
click at [255, 90] on p "3. Email your tracking information to [EMAIL_ADDRESS][DOMAIN_NAME]" at bounding box center [235, 85] width 163 height 19
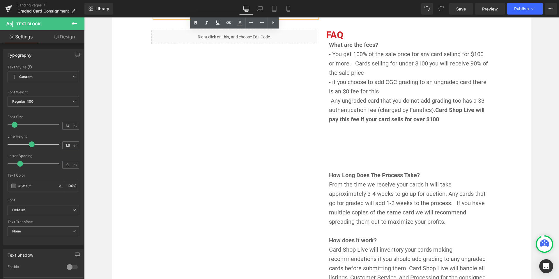
scroll to position [429, 0]
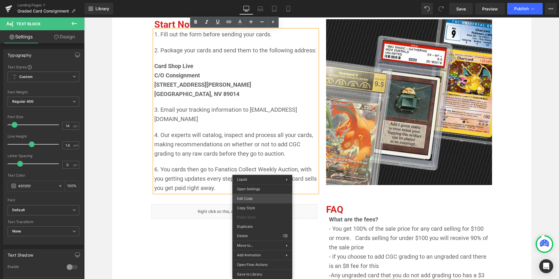
click at [259, 0] on div "Liquid You are previewing how the will restyle your page. You can not edit Elem…" at bounding box center [279, 0] width 559 height 0
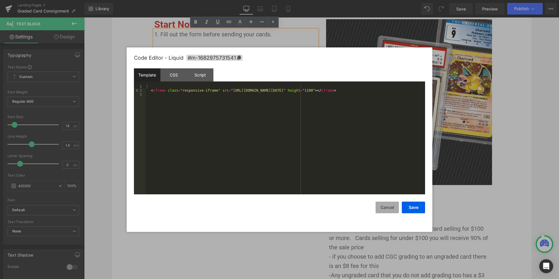
click at [389, 209] on button "Cancel" at bounding box center [386, 208] width 23 height 12
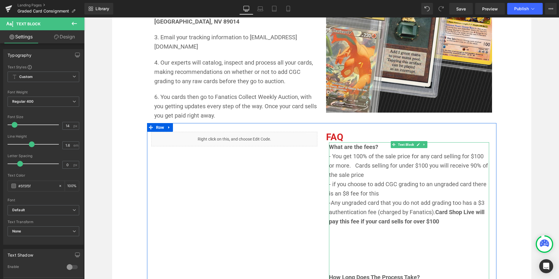
scroll to position [575, 0]
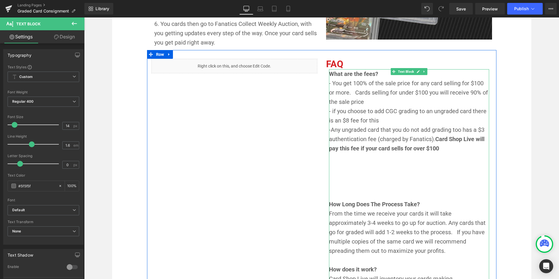
drag, startPoint x: 382, startPoint y: 187, endPoint x: 381, endPoint y: 183, distance: 4.2
click at [382, 187] on p "How Long Does The Process Take?" at bounding box center [409, 190] width 160 height 37
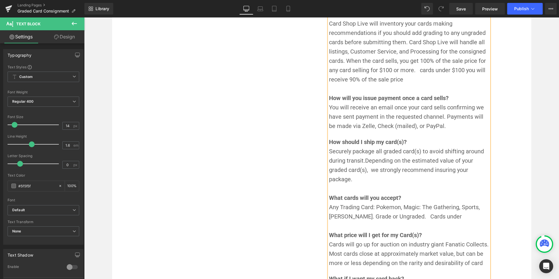
scroll to position [866, 0]
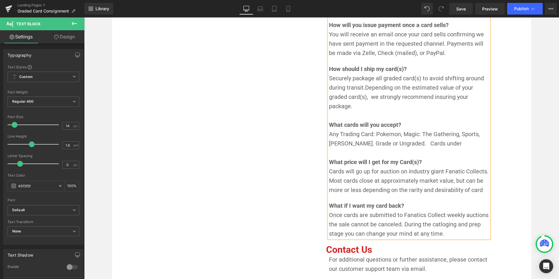
click at [444, 224] on span "Once cards are submitted to Fanatics Collect weekly auctions the sale cannot be…" at bounding box center [409, 225] width 161 height 26
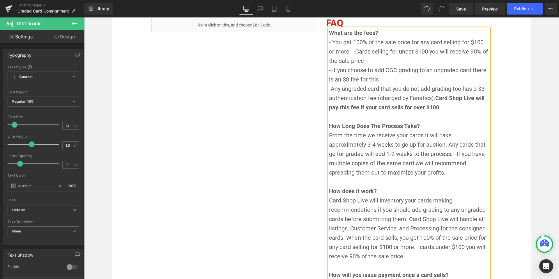
scroll to position [546, 0]
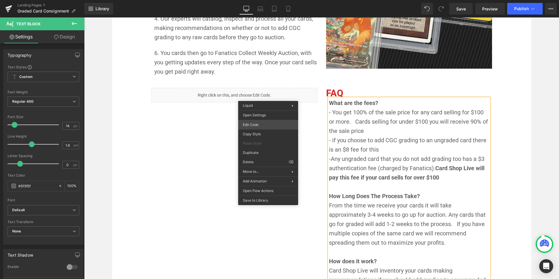
click at [257, 0] on div "Liquid You are previewing how the will restyle your page. You can not edit Elem…" at bounding box center [279, 0] width 559 height 0
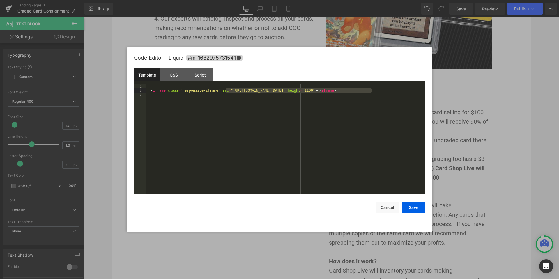
drag, startPoint x: 371, startPoint y: 91, endPoint x: 232, endPoint y: 90, distance: 138.8
click at [225, 91] on div "< iframe class = "responsive-iframe" src = "[URL][DOMAIN_NAME][DATE]" height = …" at bounding box center [284, 143] width 279 height 118
click at [416, 209] on button "Save" at bounding box center [412, 208] width 23 height 12
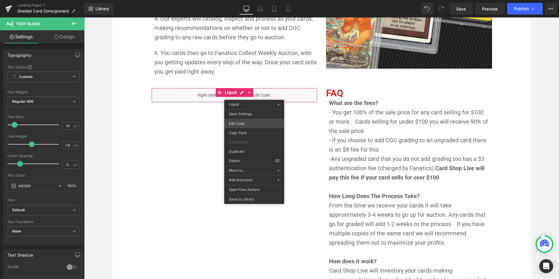
click at [248, 0] on div "Liquid You are previewing how the will restyle your page. You can not edit Elem…" at bounding box center [279, 0] width 559 height 0
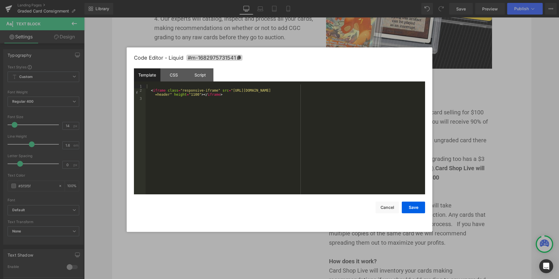
drag, startPoint x: 223, startPoint y: 95, endPoint x: 231, endPoint y: 99, distance: 9.0
click at [223, 95] on div "< iframe class = "responsive-iframe" src = "[URL][DOMAIN_NAME] =header" height …" at bounding box center [284, 143] width 279 height 118
drag, startPoint x: 405, startPoint y: 89, endPoint x: 409, endPoint y: 90, distance: 4.5
click at [433, 89] on body "Liquid You are previewing how the will restyle your page. You can not edit Elem…" at bounding box center [279, 139] width 559 height 279
click at [406, 90] on div "< iframe class = "responsive-iframe" src = "[URL][DOMAIN_NAME] =header" height …" at bounding box center [284, 139] width 279 height 110
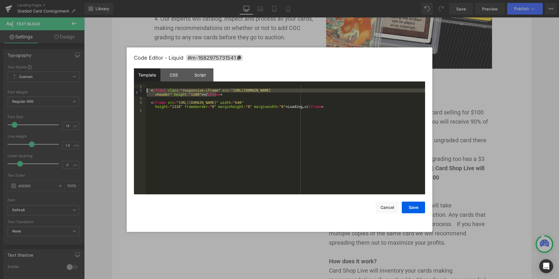
drag, startPoint x: 206, startPoint y: 95, endPoint x: 145, endPoint y: 90, distance: 61.0
click at [145, 90] on pre "1 2 3 4 5 < iframe class = "responsive-iframe" src = "[URL][DOMAIN_NAME] =heade…" at bounding box center [279, 139] width 291 height 110
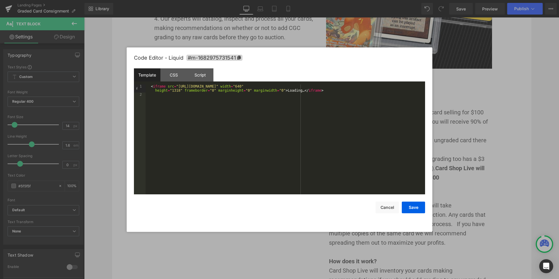
click at [414, 85] on div "< iframe src = "[URL][DOMAIN_NAME]" width = "640" height = "1318" frameborder =…" at bounding box center [284, 145] width 279 height 122
click at [385, 157] on div "< iframe src = "[URL][DOMAIN_NAME]" width = "300" height = "1318" frameborder =…" at bounding box center [284, 145] width 279 height 122
click at [414, 209] on button "Save" at bounding box center [412, 208] width 23 height 12
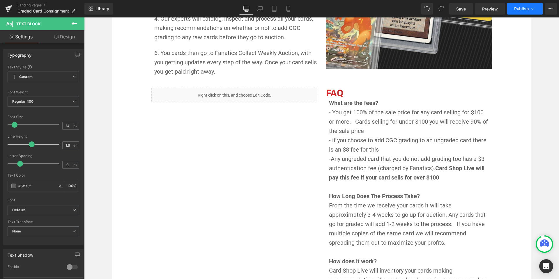
click at [520, 8] on span "Publish" at bounding box center [521, 8] width 15 height 5
click at [488, 11] on span "Preview" at bounding box center [490, 9] width 16 height 6
click at [459, 9] on span "Save" at bounding box center [461, 9] width 10 height 6
click at [492, 7] on span "Preview" at bounding box center [490, 9] width 16 height 6
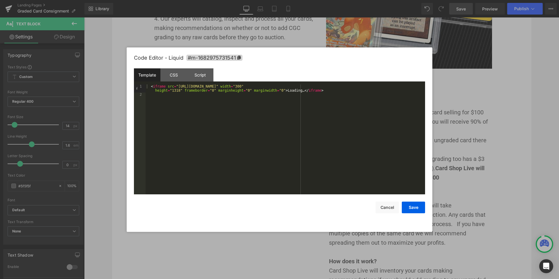
drag, startPoint x: 159, startPoint y: 78, endPoint x: 415, endPoint y: 85, distance: 256.4
click at [415, 85] on div "< iframe src = "[URL][DOMAIN_NAME]" width = "300" height = "1318" frameborder =…" at bounding box center [284, 145] width 279 height 122
click at [391, 134] on div "< iframe src = "[URL][DOMAIN_NAME]" width = "640" height = "1318" frameborder =…" at bounding box center [284, 145] width 279 height 122
click at [417, 207] on button "Save" at bounding box center [412, 208] width 23 height 12
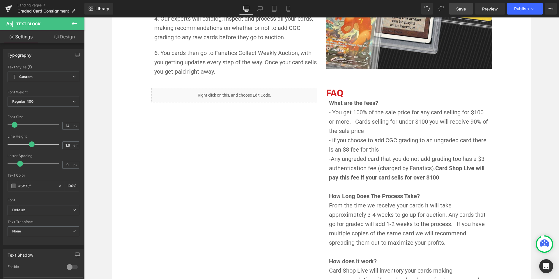
click at [458, 11] on span "Save" at bounding box center [461, 9] width 10 height 6
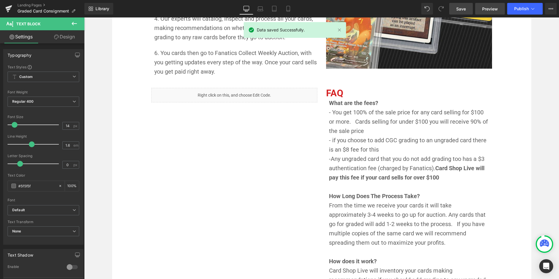
click at [495, 9] on span "Preview" at bounding box center [490, 9] width 16 height 6
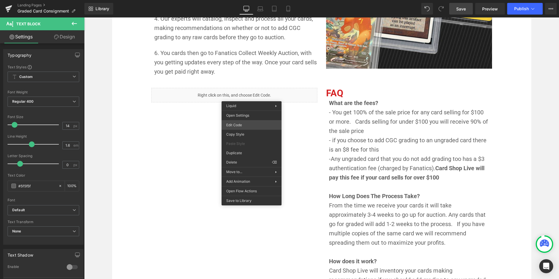
click at [257, 0] on div "Liquid You are previewing how the will restyle your page. You can not edit Elem…" at bounding box center [279, 0] width 559 height 0
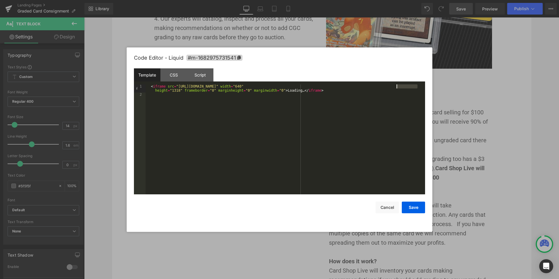
drag, startPoint x: 418, startPoint y: 86, endPoint x: 396, endPoint y: 86, distance: 21.5
click at [396, 86] on div "< iframe src = "[URL][DOMAIN_NAME]" width = "640" height = "1318" frameborder =…" at bounding box center [284, 145] width 279 height 122
click at [414, 208] on button "Save" at bounding box center [412, 208] width 23 height 12
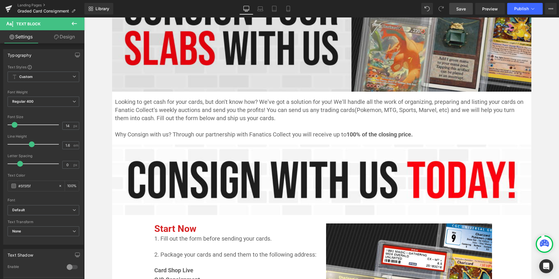
scroll to position [80, 0]
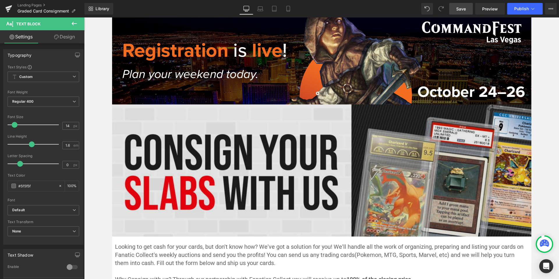
click at [329, 175] on img at bounding box center [321, 170] width 419 height 132
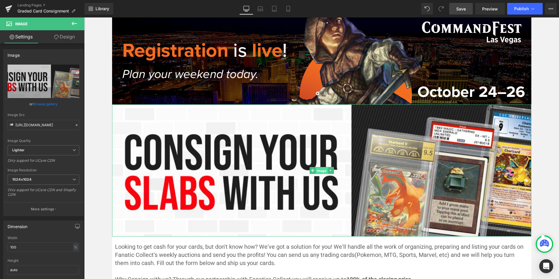
click at [321, 168] on span "Image" at bounding box center [321, 170] width 12 height 7
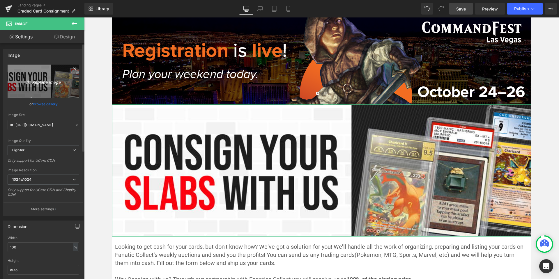
click at [45, 81] on icon "Replace Image" at bounding box center [43, 81] width 47 height 7
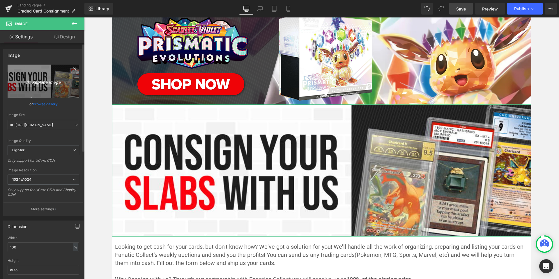
type input "C:\fakepath\consign your cards (1).png"
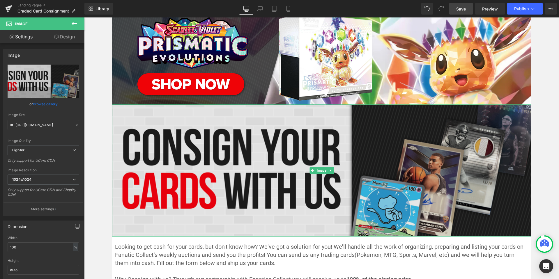
type input "[URL][DOMAIN_NAME]"
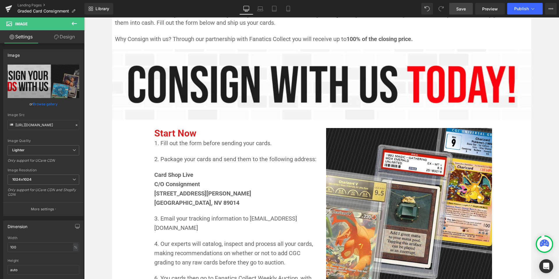
scroll to position [313, 0]
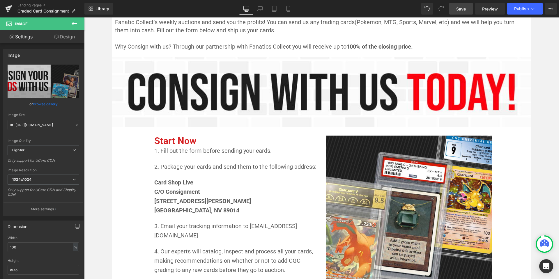
click at [463, 7] on span "Save" at bounding box center [461, 9] width 10 height 6
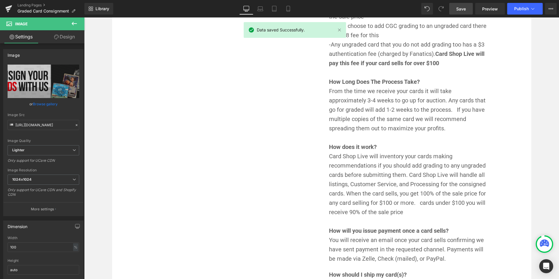
scroll to position [662, 0]
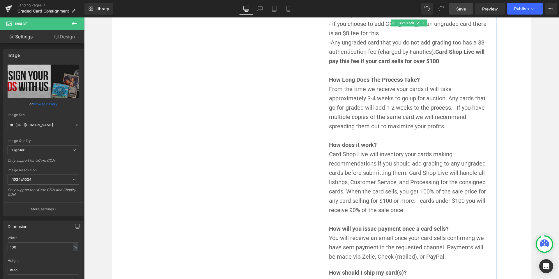
click at [407, 212] on p "Card Shop Live will inventory your cards making recommendations if you should a…" at bounding box center [409, 182] width 160 height 65
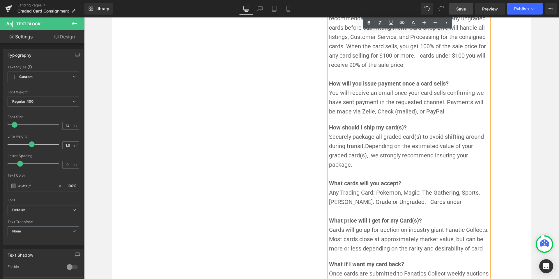
scroll to position [807, 0]
click at [438, 202] on p "Any Trading Card: Pokemon, Magic: The Gathering, Sports, [PERSON_NAME]. Grade o…" at bounding box center [409, 197] width 160 height 19
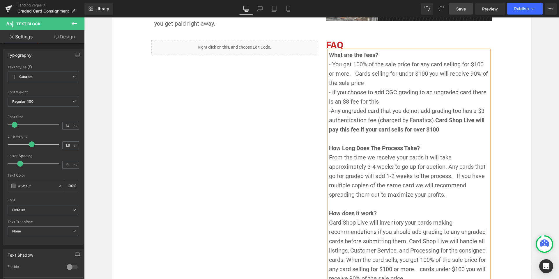
scroll to position [546, 0]
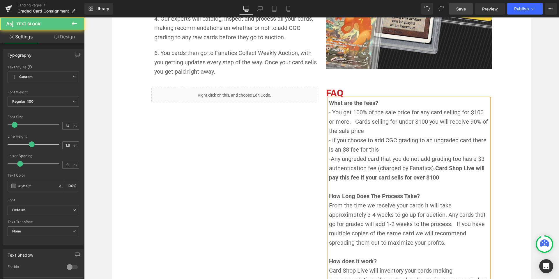
click at [441, 180] on p "- You get 100% of the sale price for any card selling for $100 or more. Cards s…" at bounding box center [409, 145] width 160 height 74
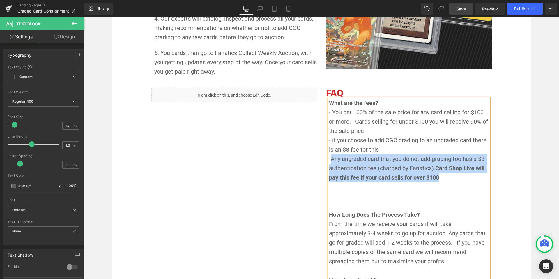
drag, startPoint x: 442, startPoint y: 176, endPoint x: 329, endPoint y: 159, distance: 114.1
click at [329, 159] on p "- You get 100% of the sale price for any card selling for $100 or more. Cards s…" at bounding box center [409, 154] width 160 height 93
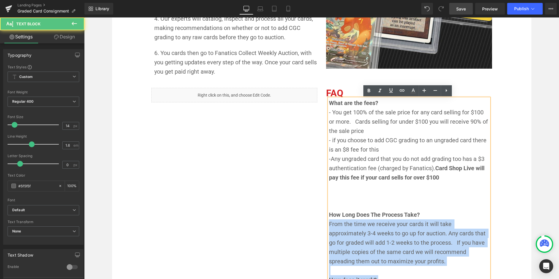
drag, startPoint x: 424, startPoint y: 216, endPoint x: 326, endPoint y: 211, distance: 98.5
click at [442, 248] on p "From the time we receive your cards it will take approximately 3-4 weeks to go …" at bounding box center [409, 242] width 160 height 47
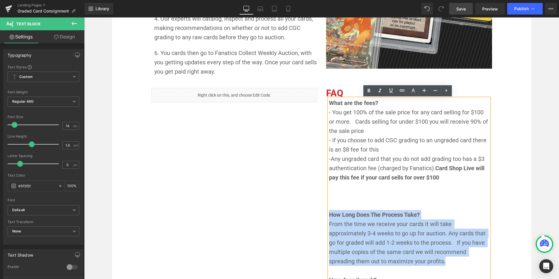
drag, startPoint x: 409, startPoint y: 262, endPoint x: 315, endPoint y: 216, distance: 104.9
copy div "How Long Does The Process Take? From the time we receive your cards it will tak…"
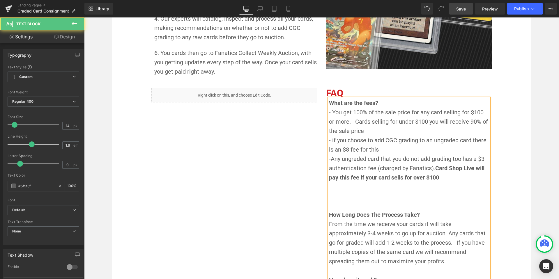
click at [335, 196] on p "- You get 100% of the sale price for any card selling for $100 or more. Cards s…" at bounding box center [409, 154] width 160 height 93
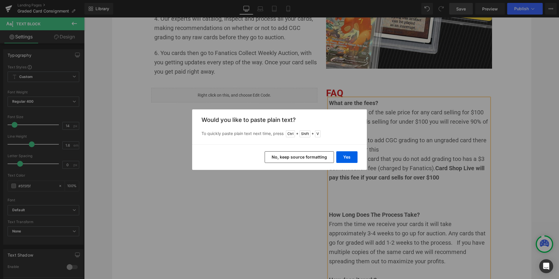
click at [323, 157] on button "No, keep source formatting" at bounding box center [298, 157] width 69 height 12
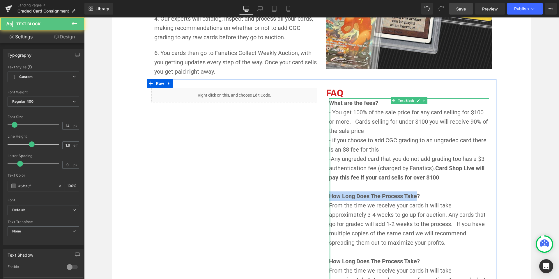
drag, startPoint x: 415, startPoint y: 198, endPoint x: 327, endPoint y: 194, distance: 87.9
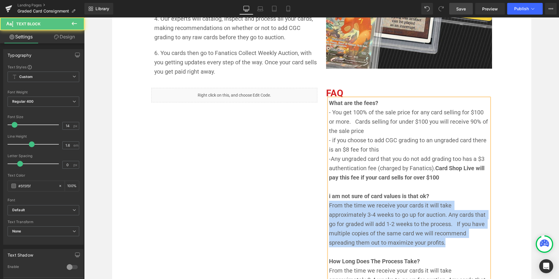
drag, startPoint x: 408, startPoint y: 242, endPoint x: 328, endPoint y: 209, distance: 86.3
click at [329, 209] on p "From the time we receive your cards it will take approximately 3-4 weeks to go …" at bounding box center [409, 224] width 160 height 47
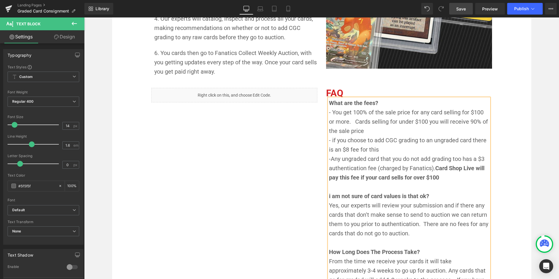
click at [431, 246] on p "How Long Does The Process Take?" at bounding box center [409, 247] width 160 height 19
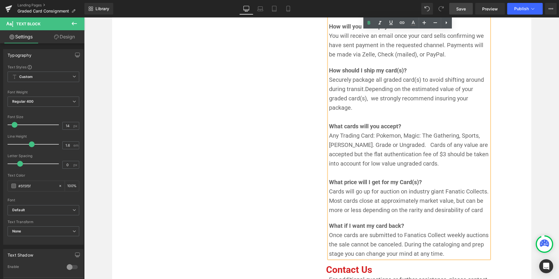
scroll to position [924, 0]
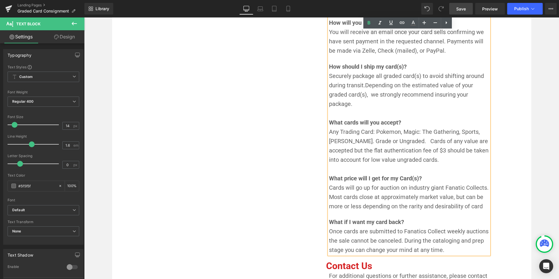
click at [432, 159] on p "Any Trading Card: Pokemon, Magic: The Gathering, Sports, [PERSON_NAME]. Grade o…" at bounding box center [409, 145] width 160 height 37
click at [431, 161] on p "Any Trading Card: Pokemon, Magic: The Gathering, Sports, [PERSON_NAME]. Grade o…" at bounding box center [409, 145] width 160 height 37
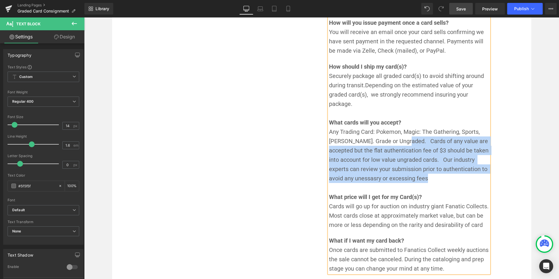
drag, startPoint x: 423, startPoint y: 186, endPoint x: 400, endPoint y: 144, distance: 47.4
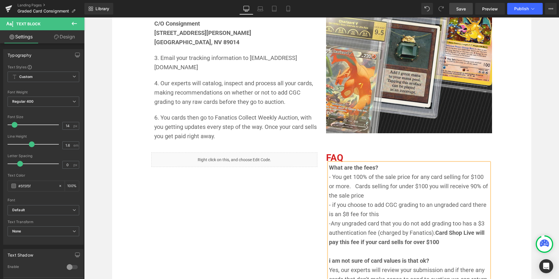
scroll to position [458, 0]
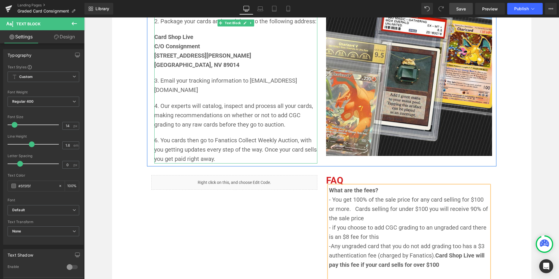
click at [270, 122] on span "4. Our experts will catalog, inspect and process all your cards, making recomme…" at bounding box center [234, 115] width 160 height 26
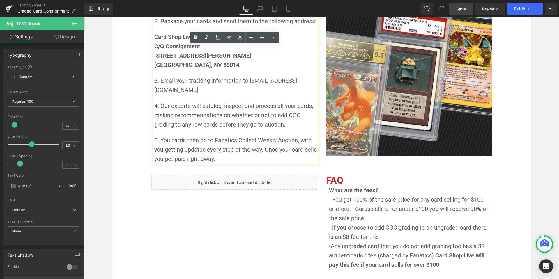
click at [284, 125] on p "4. Our experts will catalog, inspect and process all your cards, making recomme…" at bounding box center [235, 115] width 163 height 28
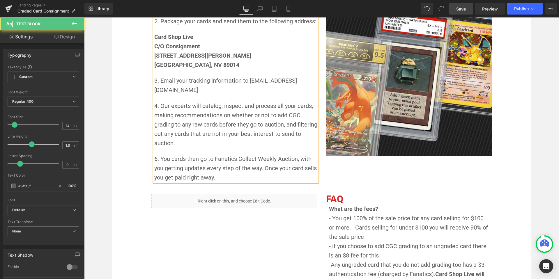
click at [217, 147] on p "4. Our experts will catalog, inspect and process all your cards, making recomme…" at bounding box center [235, 124] width 163 height 47
click at [255, 177] on p "6. You cards then go to Fanatics Collect Weekly Auction, with you getting updat…" at bounding box center [235, 168] width 163 height 28
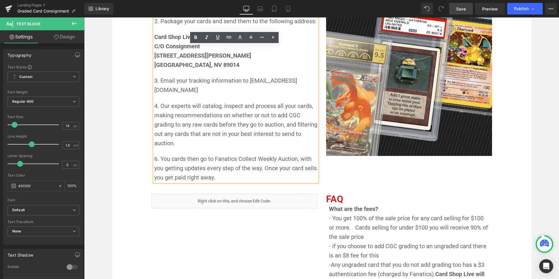
click at [168, 158] on span "6. You cards then go to Fanatics Collect Weekly Auction, with you getting updat…" at bounding box center [236, 168] width 164 height 26
click at [223, 175] on p "6. Your cards then go to Fanatics Collect Weekly Auction, with you getting upda…" at bounding box center [235, 168] width 163 height 28
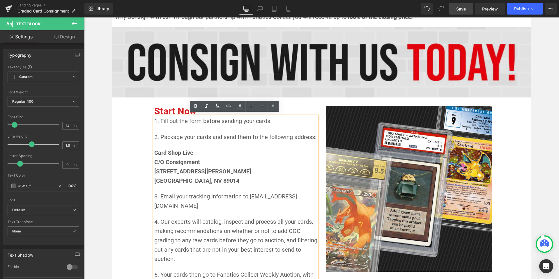
scroll to position [342, 0]
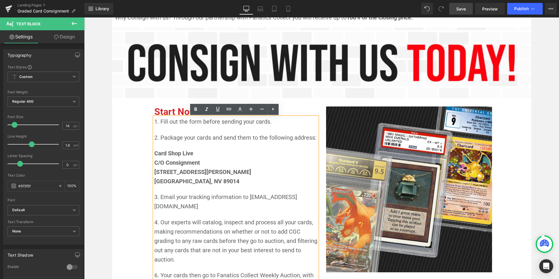
click at [84, 17] on div at bounding box center [84, 17] width 0 height 0
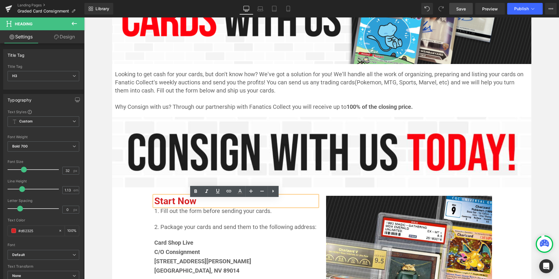
scroll to position [255, 0]
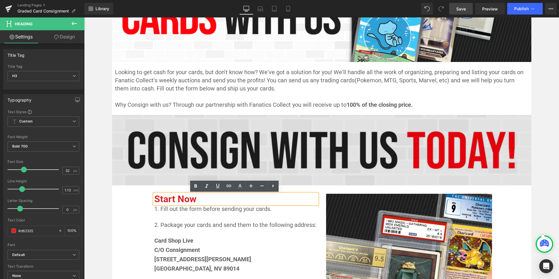
click at [434, 141] on img at bounding box center [321, 150] width 419 height 70
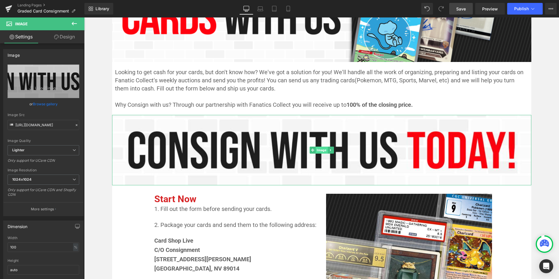
click at [319, 151] on span "Image" at bounding box center [321, 150] width 12 height 7
click at [318, 150] on span "Image" at bounding box center [321, 150] width 12 height 7
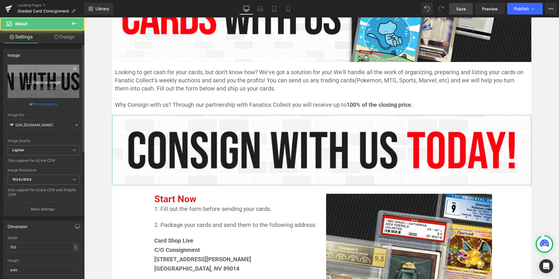
click at [38, 86] on link "Replace Image" at bounding box center [44, 81] width 72 height 33
type input "C:\fakepath\screenshot-2024-06-11-at-110143-am.jpg"
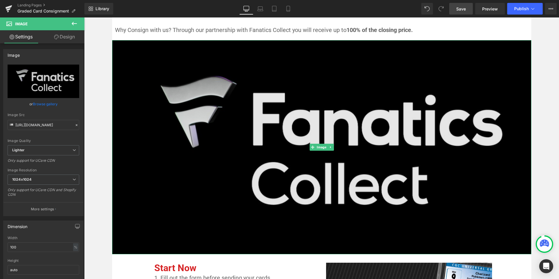
scroll to position [313, 0]
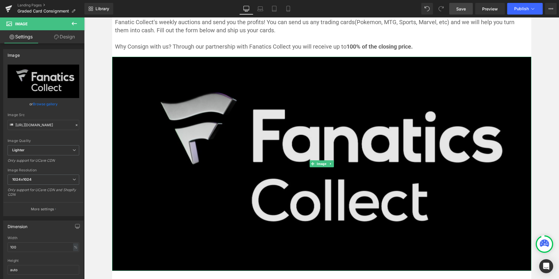
click at [473, 167] on img at bounding box center [321, 164] width 419 height 214
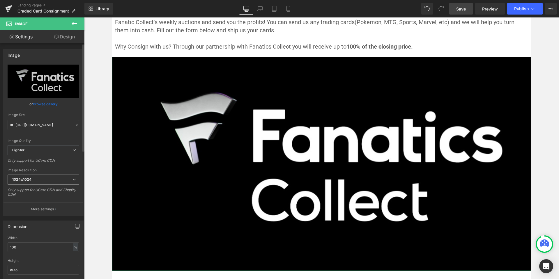
click at [71, 177] on span "1024x1024" at bounding box center [44, 180] width 72 height 10
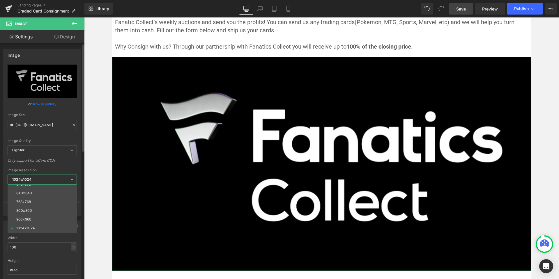
scroll to position [29, 0]
click at [53, 193] on li "640x640" at bounding box center [44, 195] width 72 height 9
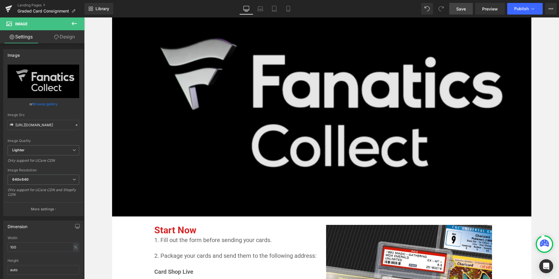
scroll to position [342, 0]
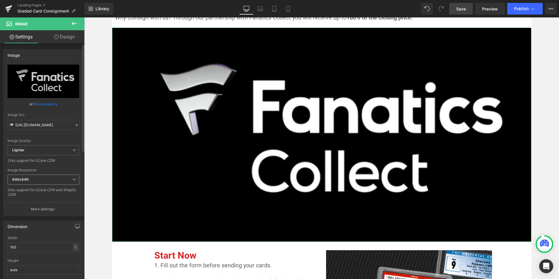
click at [70, 178] on span "640x640" at bounding box center [44, 180] width 72 height 10
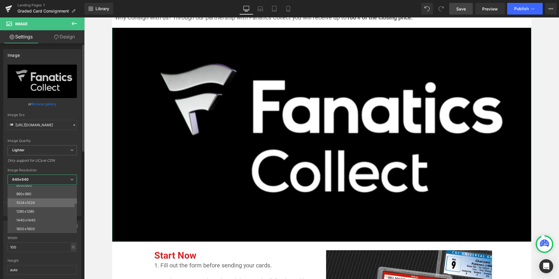
scroll to position [58, 0]
drag, startPoint x: 58, startPoint y: 201, endPoint x: 63, endPoint y: 198, distance: 5.6
click at [58, 201] on li "1024x1024" at bounding box center [44, 201] width 72 height 9
type input "[URL][DOMAIN_NAME]"
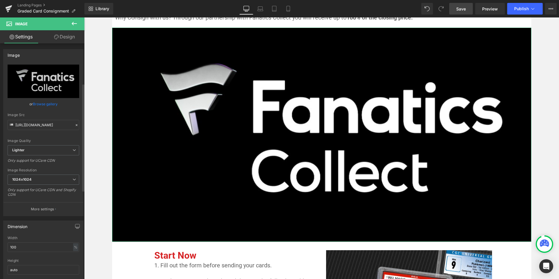
scroll to position [87, 0]
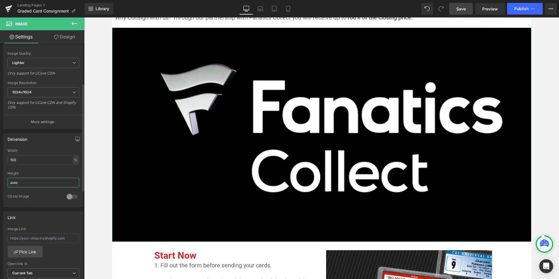
drag, startPoint x: 71, startPoint y: 183, endPoint x: 44, endPoint y: 174, distance: 28.0
click at [42, 181] on input "auto" at bounding box center [44, 183] width 72 height 10
click at [0, 158] on div "Dimension 100% Width 100 % % px auto Height auto 0 Circle Image" at bounding box center [43, 168] width 87 height 78
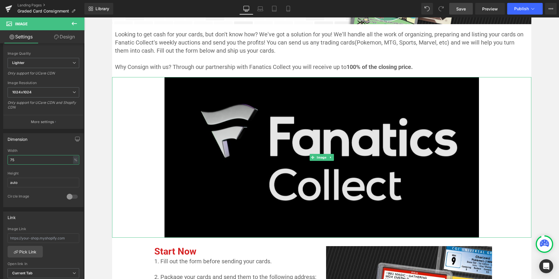
scroll to position [284, 0]
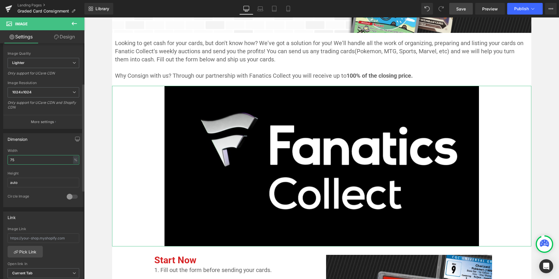
drag, startPoint x: 12, startPoint y: 159, endPoint x: 5, endPoint y: 159, distance: 7.3
click at [5, 159] on div "75% Width 75 % % px auto Height auto 0 Circle Image" at bounding box center [43, 178] width 80 height 58
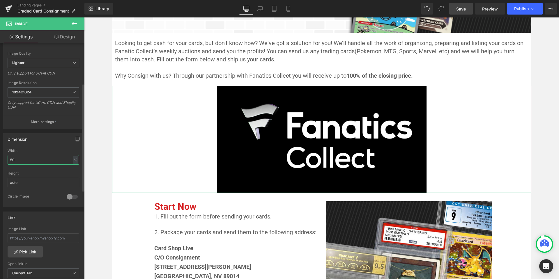
click at [6, 163] on div "50% Width 50 % % px auto Height auto 0 Circle Image" at bounding box center [43, 178] width 80 height 58
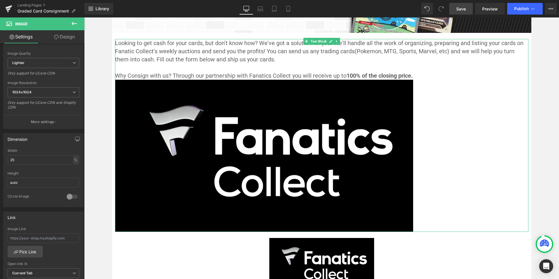
type input "100"
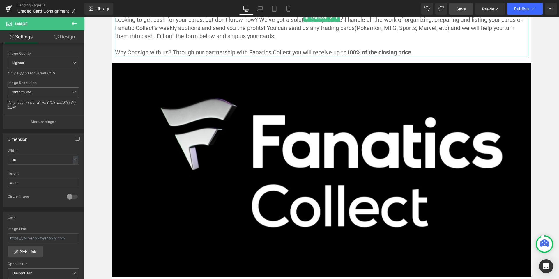
scroll to position [322, 0]
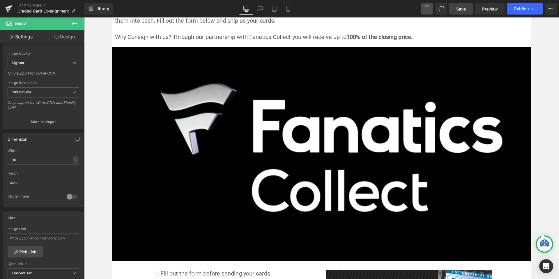
type input "[URL][DOMAIN_NAME]"
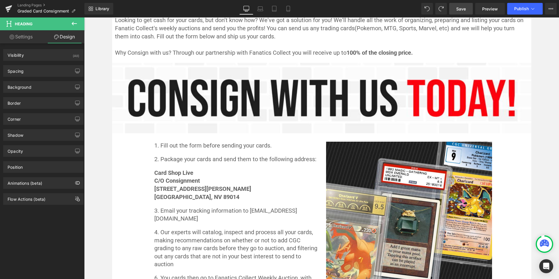
scroll to position [547, 0]
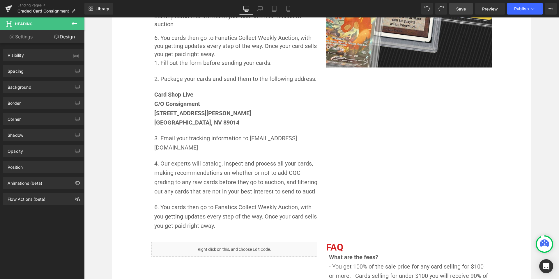
click at [413, 170] on div "1. Fill out the form before sending your cards. 2. Package your cards and send …" at bounding box center [321, 63] width 349 height 340
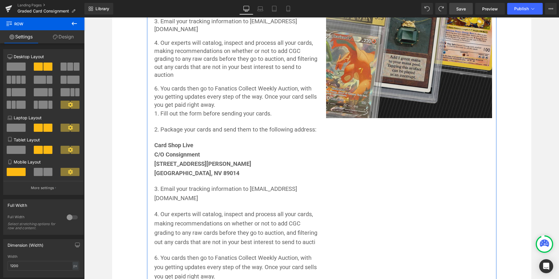
scroll to position [459, 0]
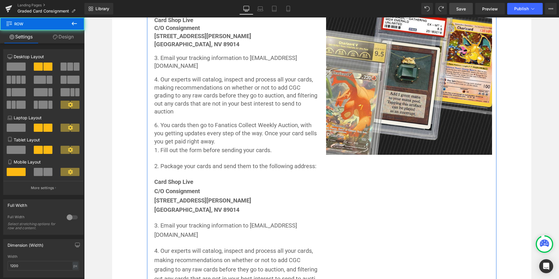
click at [449, 214] on div "1. Fill out the form before sending your cards. 2. Package your cards and send …" at bounding box center [321, 151] width 349 height 340
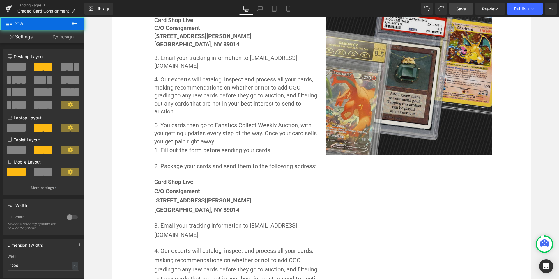
click at [348, 86] on img at bounding box center [409, 72] width 166 height 166
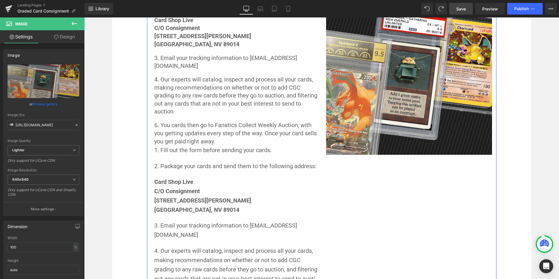
click at [382, 227] on div "1. Fill out the form before sending your cards. 2. Package your cards and send …" at bounding box center [321, 151] width 349 height 340
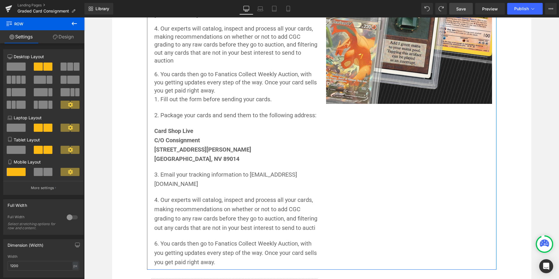
scroll to position [518, 0]
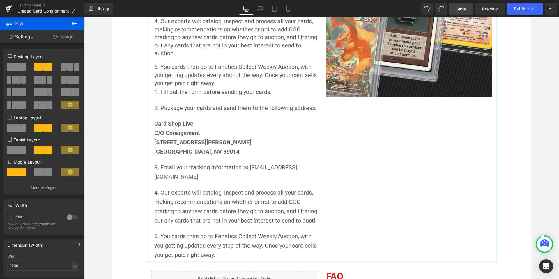
click at [414, 191] on div "1. Fill out the form before sending your cards. 2. Package your cards and send …" at bounding box center [321, 92] width 349 height 340
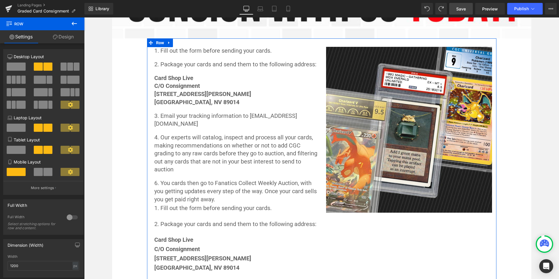
scroll to position [401, 0]
click at [410, 131] on span "Image" at bounding box center [409, 130] width 12 height 7
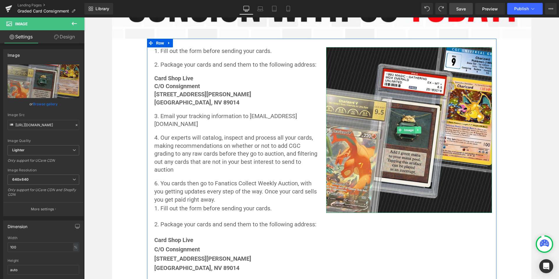
click at [417, 130] on icon at bounding box center [417, 129] width 3 height 3
click at [414, 130] on icon at bounding box center [414, 129] width 3 height 3
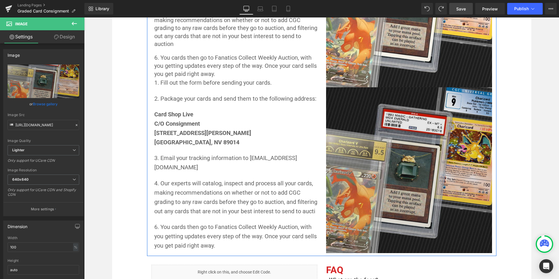
scroll to position [516, 0]
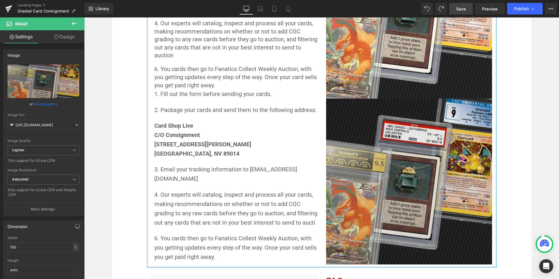
click at [420, 162] on img at bounding box center [409, 182] width 166 height 166
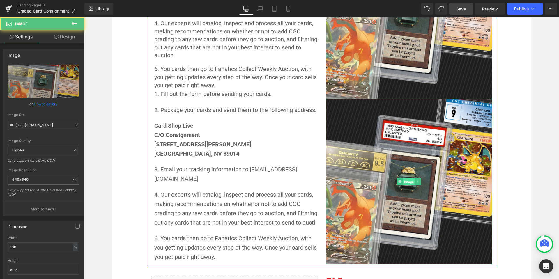
click at [406, 179] on span "Image" at bounding box center [409, 181] width 12 height 7
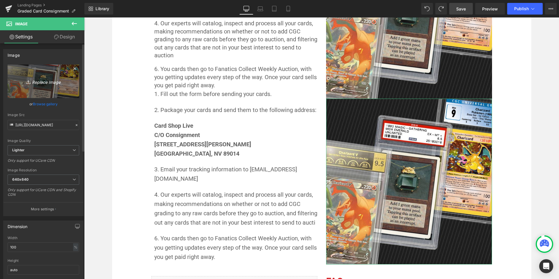
click at [45, 83] on icon "Replace Image" at bounding box center [43, 81] width 47 height 7
type input "C:\fakepath\screenshot-2024-06-11-at-110143-am.webp"
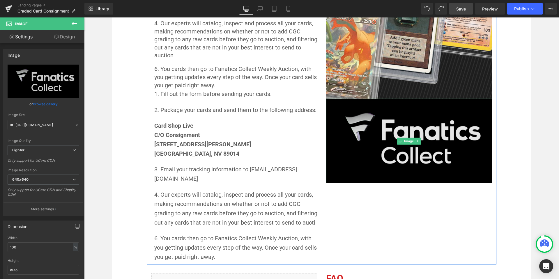
type input "[URL][DOMAIN_NAME]"
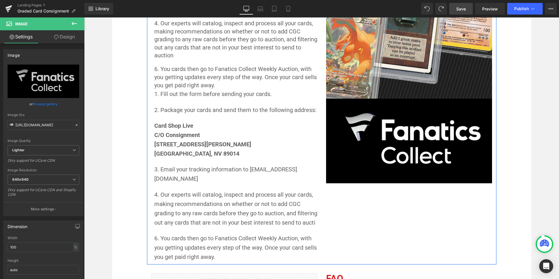
click at [434, 232] on div "1. Fill out the form before sending your cards. 2. Package your cards and send …" at bounding box center [321, 94] width 349 height 340
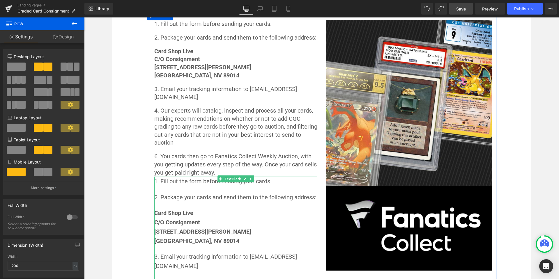
scroll to position [486, 0]
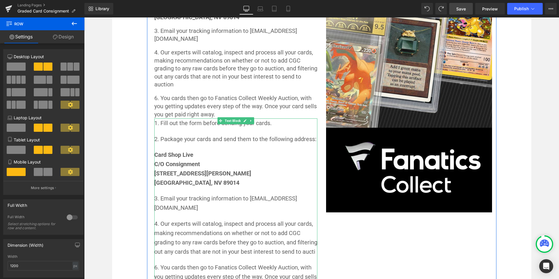
click at [289, 179] on p "[GEOGRAPHIC_DATA], NV 89014" at bounding box center [235, 182] width 163 height 9
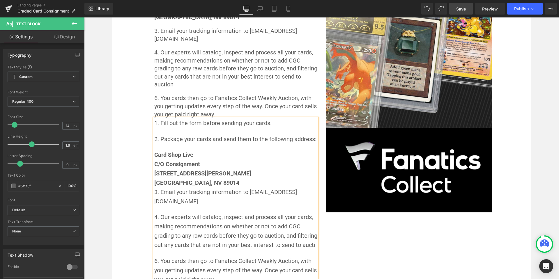
drag, startPoint x: 283, startPoint y: 169, endPoint x: 122, endPoint y: 138, distance: 164.1
click at [283, 169] on p "[STREET_ADDRESS][PERSON_NAME]" at bounding box center [235, 173] width 163 height 9
drag, startPoint x: 109, startPoint y: 134, endPoint x: 142, endPoint y: 133, distance: 32.9
click at [147, 134] on div "1. Fill out the form before sending your cards. 2. Package your cards and send …" at bounding box center [234, 123] width 175 height 322
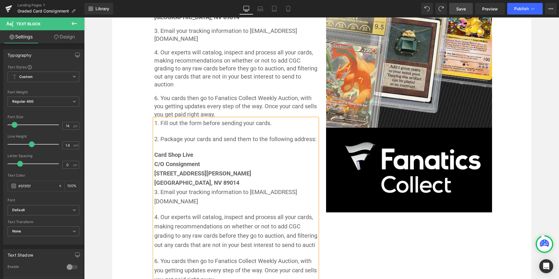
click at [154, 134] on div "1. Fill out the form before sending your cards. 2. Package your cards and send …" at bounding box center [235, 201] width 163 height 166
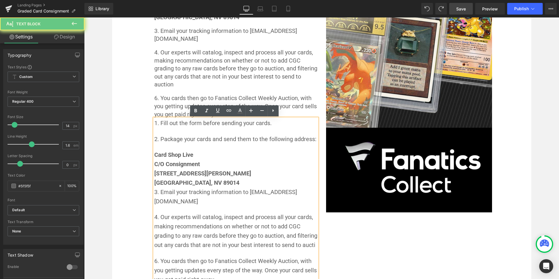
drag, startPoint x: 276, startPoint y: 112, endPoint x: 285, endPoint y: 114, distance: 8.3
click at [276, 112] on link at bounding box center [272, 110] width 11 height 11
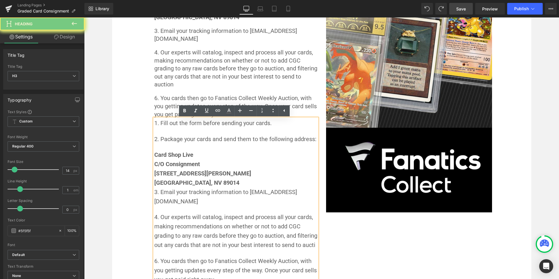
click at [299, 117] on p "6. You cards then go to Fanatics Collect Weekly Auction, with you getting updat…" at bounding box center [235, 106] width 163 height 24
click at [313, 152] on p "Card Shop Live" at bounding box center [235, 154] width 163 height 9
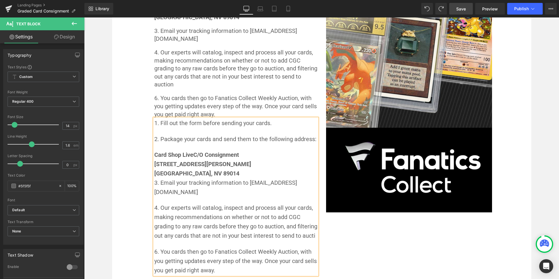
scroll to position [574, 0]
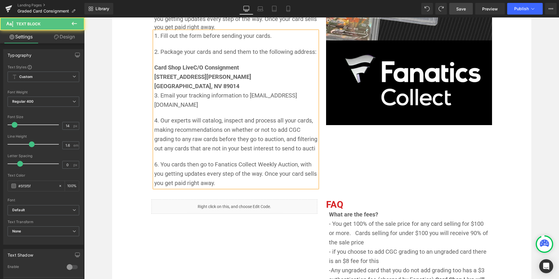
click at [316, 188] on div "1. Fill out the form before sending your cards. 2. Package your cards and send …" at bounding box center [235, 109] width 163 height 157
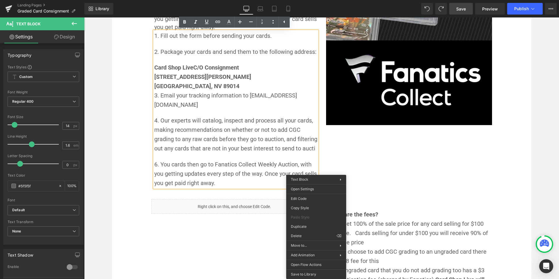
drag, startPoint x: 391, startPoint y: 253, endPoint x: 307, endPoint y: 235, distance: 85.6
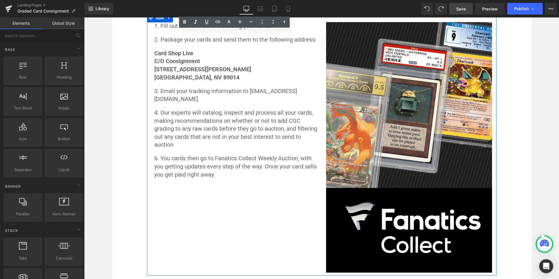
scroll to position [399, 0]
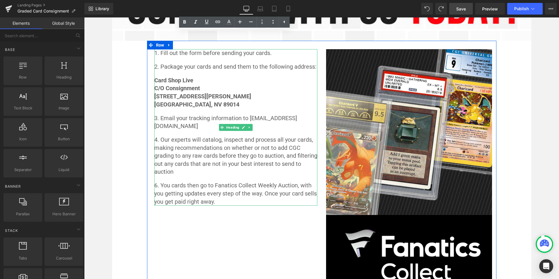
click at [219, 203] on p "6. You cards then go to Fanatics Collect Weekly Auction, with you getting updat…" at bounding box center [235, 194] width 163 height 24
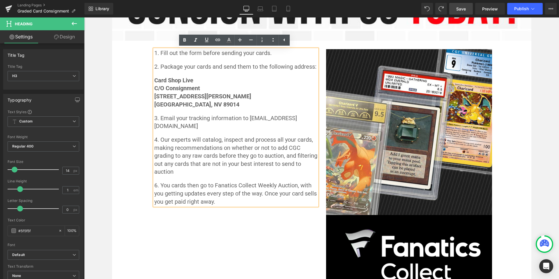
click at [263, 195] on span "6. You cards then go to Fanatics Collect Weekly Auction, with you getting updat…" at bounding box center [236, 193] width 164 height 23
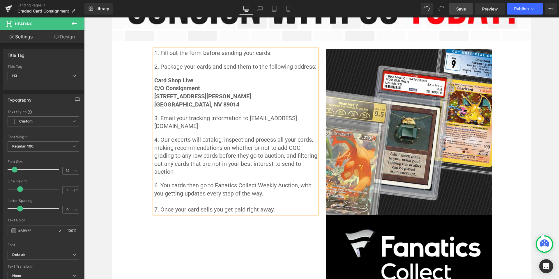
click at [315, 237] on div "1. Fill out the form before sending your cards. 2. Package your cards and send …" at bounding box center [321, 172] width 349 height 262
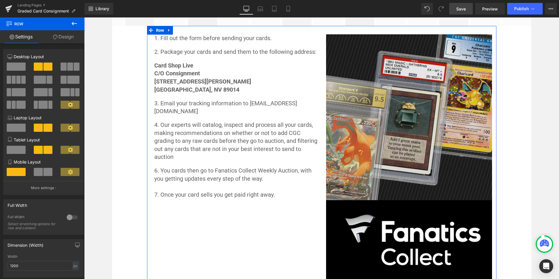
scroll to position [370, 0]
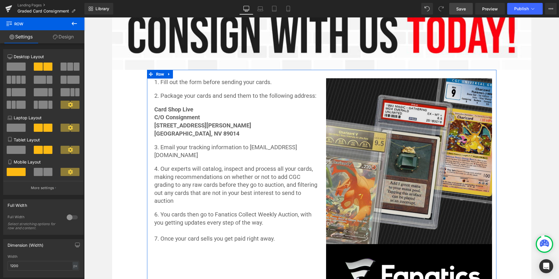
click at [437, 162] on img at bounding box center [409, 161] width 166 height 166
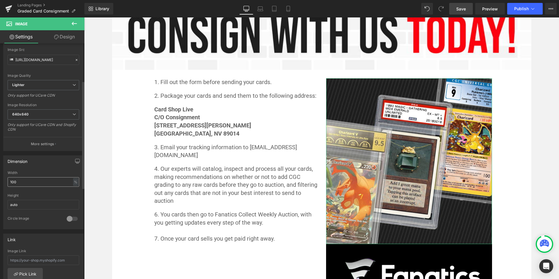
scroll to position [87, 0]
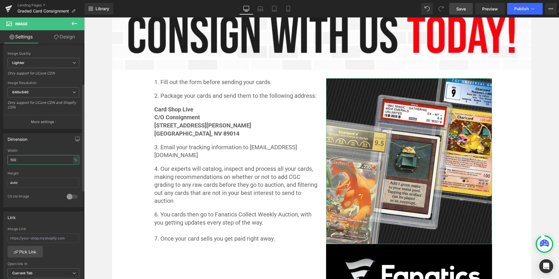
drag, startPoint x: 36, startPoint y: 158, endPoint x: 0, endPoint y: 157, distance: 36.4
click at [0, 157] on div "Dimension 100% Width 100 % % px auto Height auto 0 Circle Image" at bounding box center [43, 168] width 87 height 78
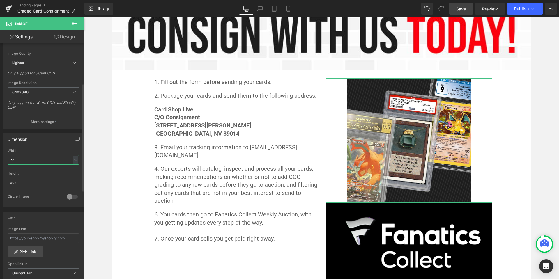
type input "75"
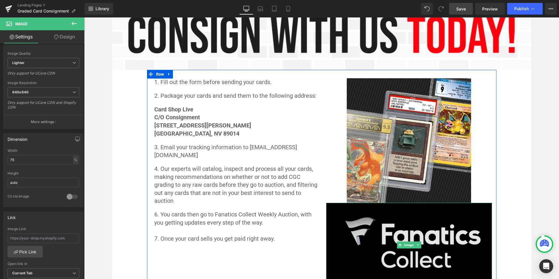
click at [446, 225] on img at bounding box center [409, 245] width 166 height 85
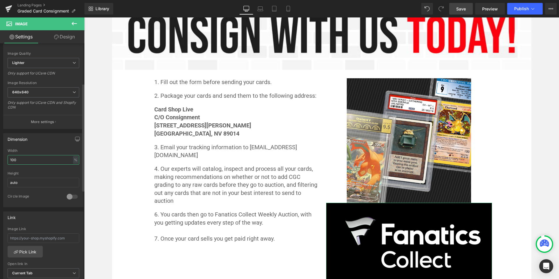
click at [0, 157] on div "Dimension 100% Width 100 % % px auto Height auto 0 Circle Image" at bounding box center [43, 168] width 87 height 78
type input "75"
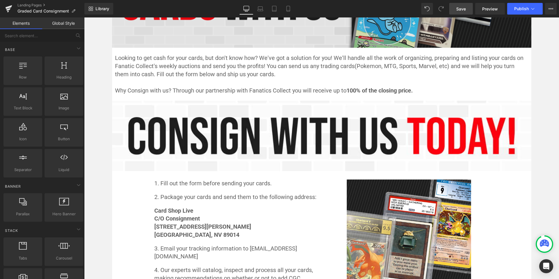
scroll to position [254, 0]
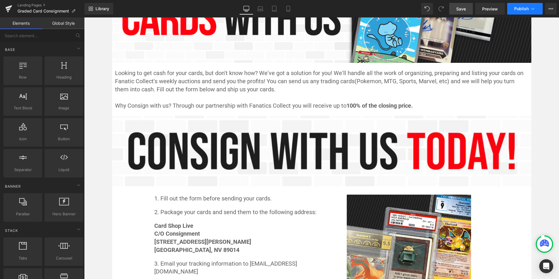
click at [518, 9] on span "Publish" at bounding box center [521, 8] width 15 height 5
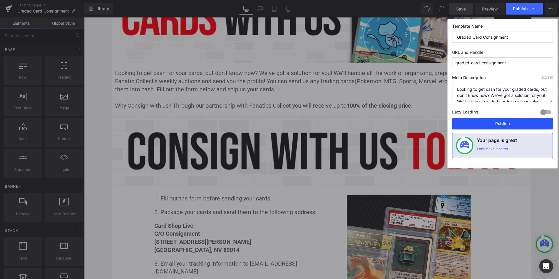
click at [499, 124] on button "Publish" at bounding box center [502, 124] width 101 height 12
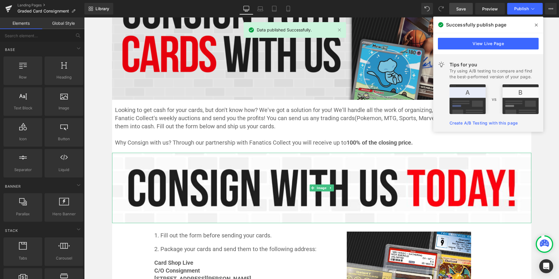
scroll to position [145, 0]
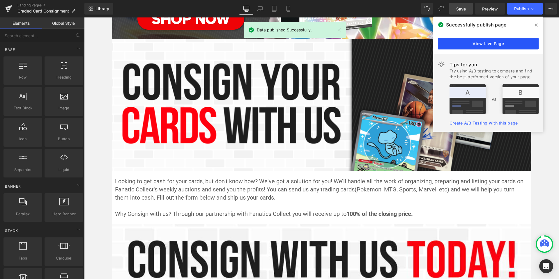
click at [522, 41] on link "View Live Page" at bounding box center [488, 44] width 101 height 12
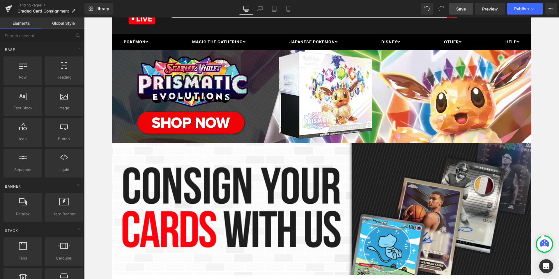
scroll to position [29, 0]
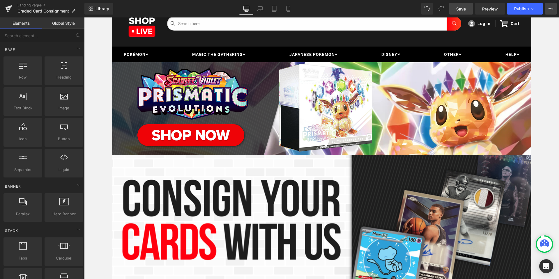
click at [550, 6] on button "View Live Page View with current Template Save Template to Library Schedule Pub…" at bounding box center [551, 9] width 12 height 12
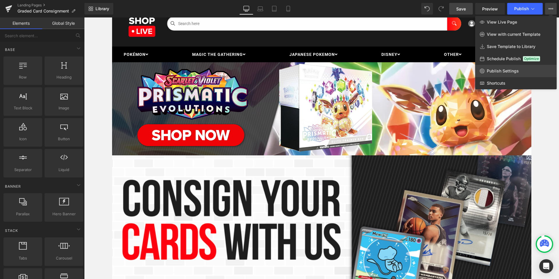
click at [509, 70] on span "Publish Settings" at bounding box center [502, 70] width 32 height 5
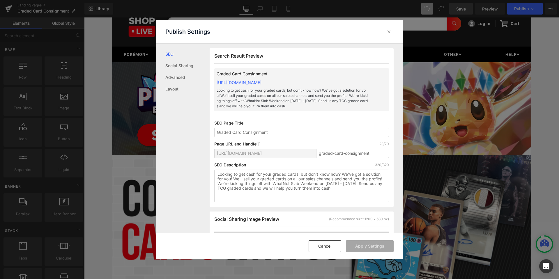
scroll to position [0, 0]
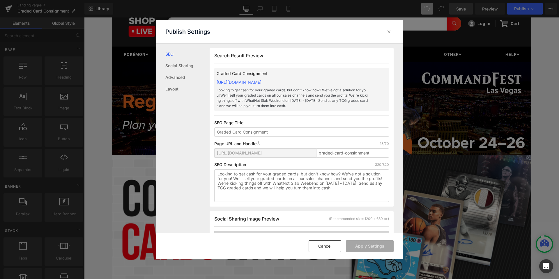
drag, startPoint x: 232, startPoint y: 132, endPoint x: 196, endPoint y: 132, distance: 36.1
click at [196, 132] on div "SEO Social Sharing Advanced Layout Search Result Preview Graded Card Consignmen…" at bounding box center [279, 138] width 247 height 189
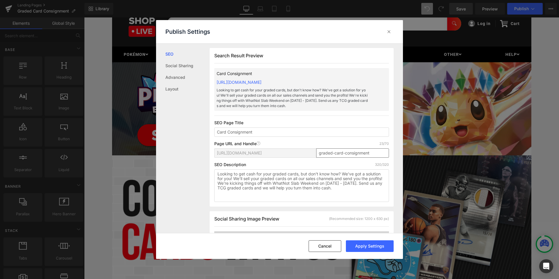
type input "Card Consignment"
drag, startPoint x: 333, startPoint y: 154, endPoint x: 300, endPoint y: 153, distance: 33.5
click at [300, 153] on div "[URL][DOMAIN_NAME] graded-card-consignment" at bounding box center [301, 155] width 175 height 14
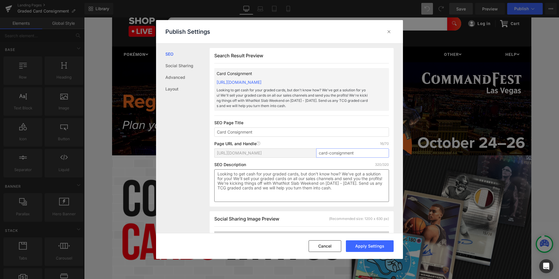
type input "card-consignment"
click at [288, 174] on textarea "Looking to get cash for your graded cards, but don't know how? We've got a solu…" at bounding box center [301, 185] width 175 height 33
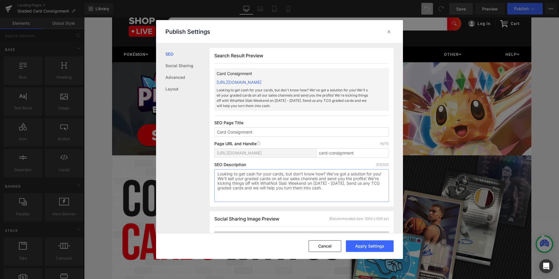
drag, startPoint x: 345, startPoint y: 192, endPoint x: 369, endPoint y: 179, distance: 27.3
click at [369, 179] on textarea "Looking to get cash for your cards, but don't know how? We've got a solution fo…" at bounding box center [301, 185] width 175 height 33
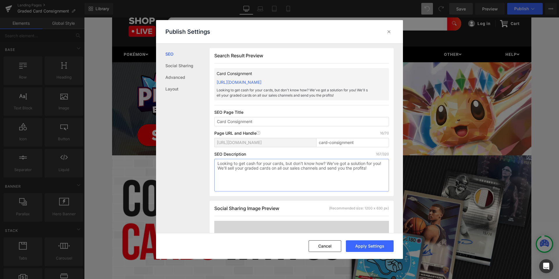
click at [365, 182] on textarea "Looking to get cash for your cards, but don't know how? We've got a solution fo…" at bounding box center [301, 175] width 175 height 33
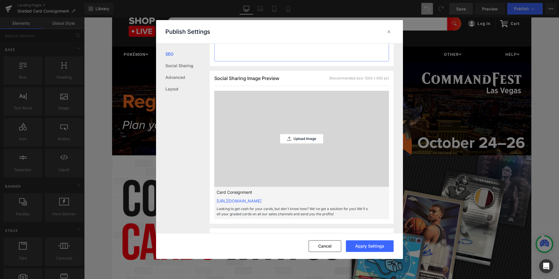
scroll to position [146, 0]
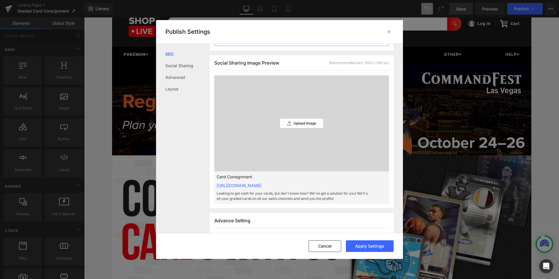
type textarea "Looking to get cash for your cards, but don't know how? We've got a solution fo…"
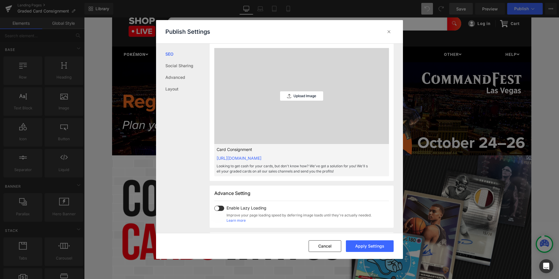
scroll to position [175, 0]
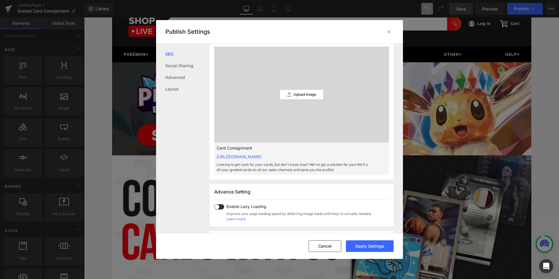
click at [221, 207] on span at bounding box center [219, 206] width 10 height 5
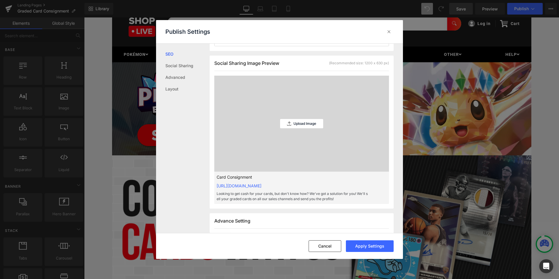
scroll to position [233, 0]
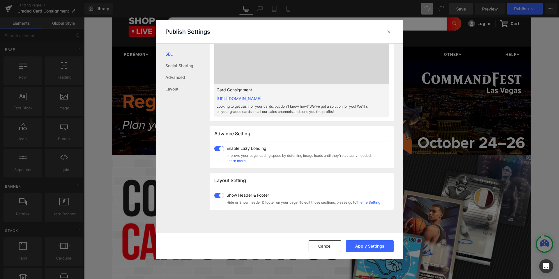
click at [218, 195] on span at bounding box center [219, 195] width 10 height 5
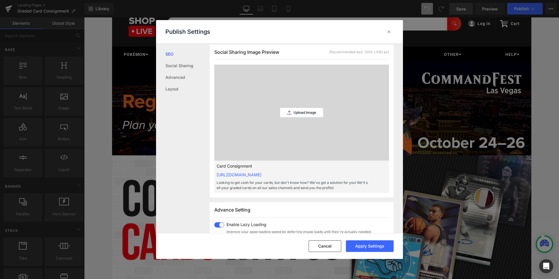
scroll to position [145, 0]
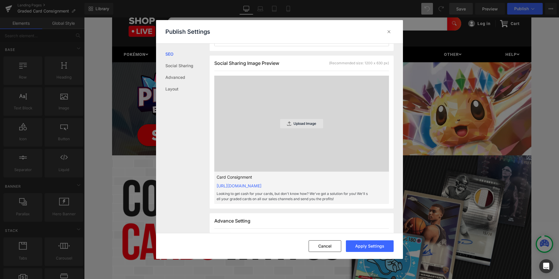
click at [298, 120] on div "Upload Image" at bounding box center [301, 123] width 43 height 9
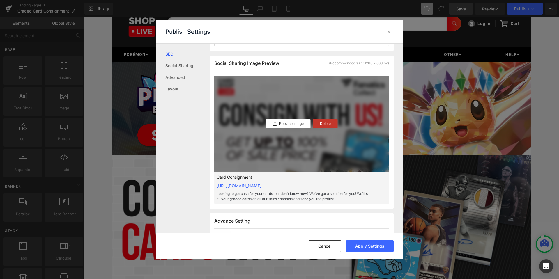
click at [317, 124] on div "Delete" at bounding box center [325, 123] width 25 height 9
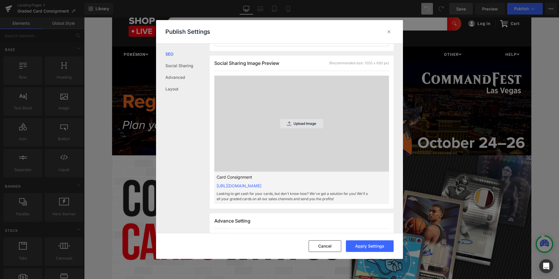
click at [302, 120] on div "Upload Image" at bounding box center [301, 123] width 43 height 9
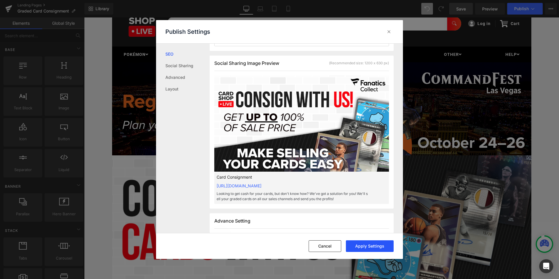
click at [374, 248] on button "Apply Settings" at bounding box center [370, 246] width 48 height 12
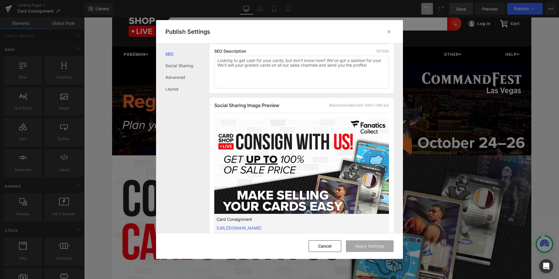
scroll to position [0, 0]
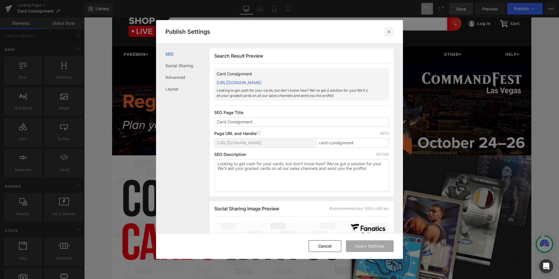
drag, startPoint x: 392, startPoint y: 31, endPoint x: 309, endPoint y: 13, distance: 84.6
click at [392, 31] on div at bounding box center [388, 31] width 9 height 9
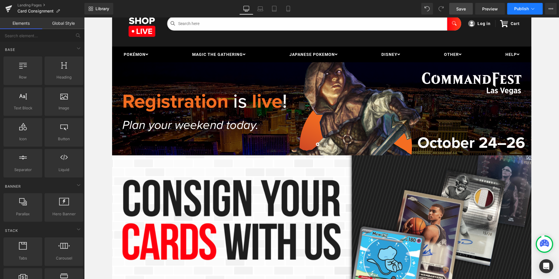
click at [523, 6] on button "Publish" at bounding box center [524, 9] width 35 height 12
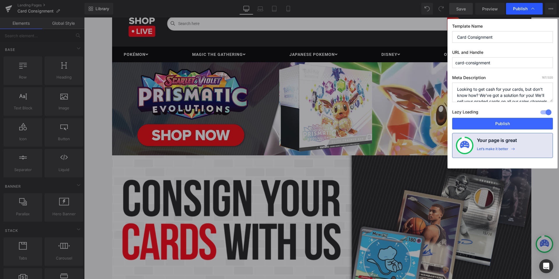
click at [523, 8] on span "Publish" at bounding box center [520, 8] width 15 height 5
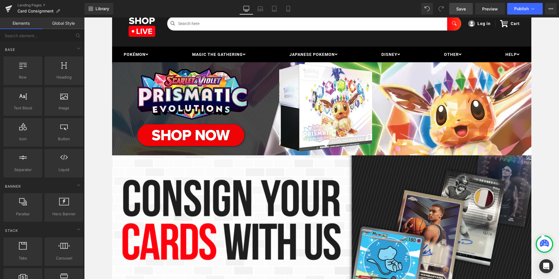
click at [523, 8] on span "Publish" at bounding box center [521, 8] width 15 height 5
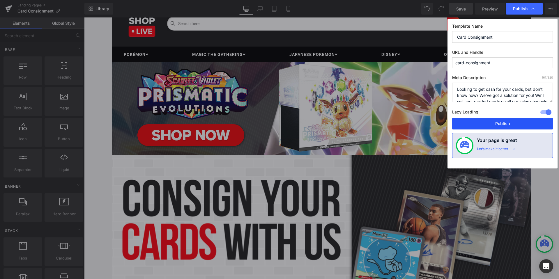
click at [510, 122] on button "Publish" at bounding box center [502, 124] width 101 height 12
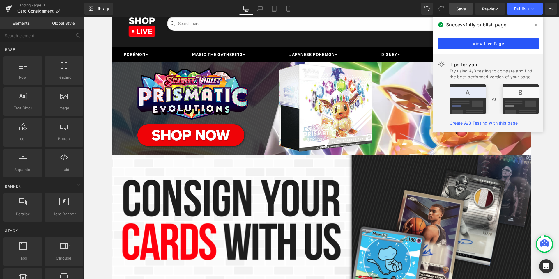
click at [517, 42] on link "View Live Page" at bounding box center [488, 44] width 101 height 12
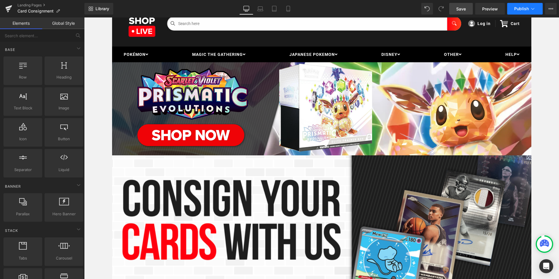
click at [539, 9] on button "Publish" at bounding box center [524, 9] width 35 height 12
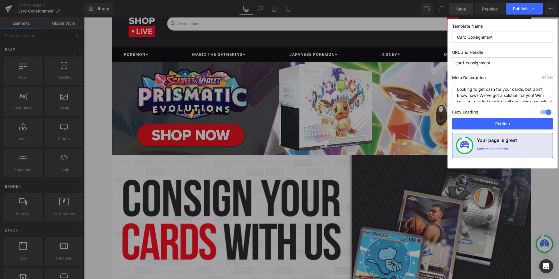
click at [544, 112] on div at bounding box center [546, 112] width 14 height 9
click at [529, 125] on button "Publish" at bounding box center [502, 124] width 101 height 12
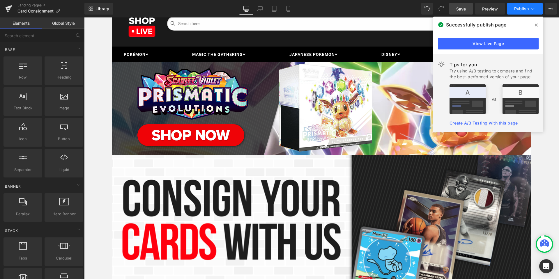
click at [533, 11] on icon at bounding box center [533, 9] width 6 height 6
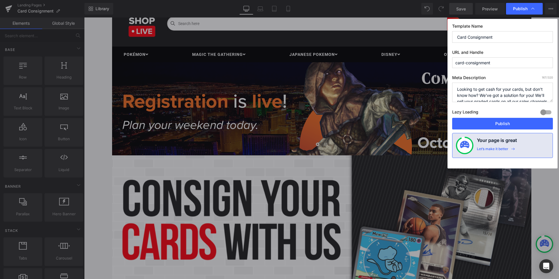
click at [509, 26] on label "Template Name" at bounding box center [502, 28] width 101 height 8
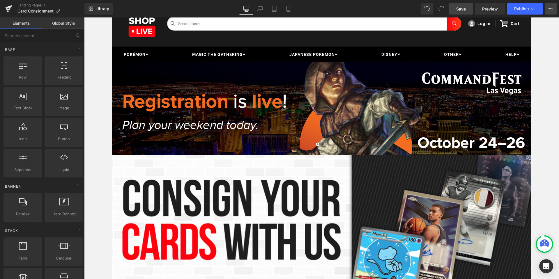
click at [552, 8] on icon at bounding box center [550, 8] width 5 height 5
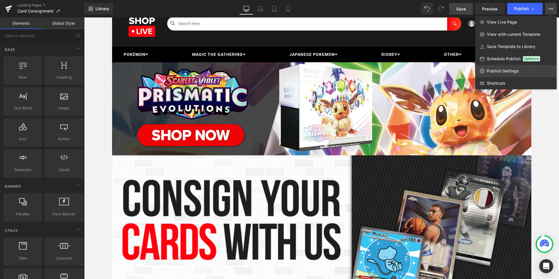
click at [512, 70] on span "Publish Settings" at bounding box center [502, 70] width 32 height 5
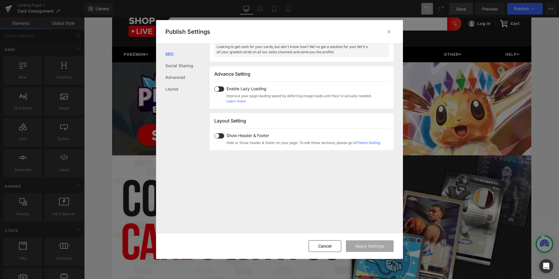
scroll to position [270, 0]
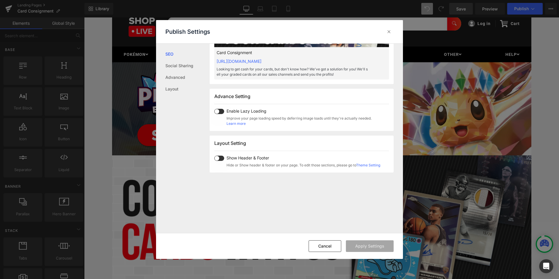
click at [221, 159] on span at bounding box center [219, 158] width 10 height 5
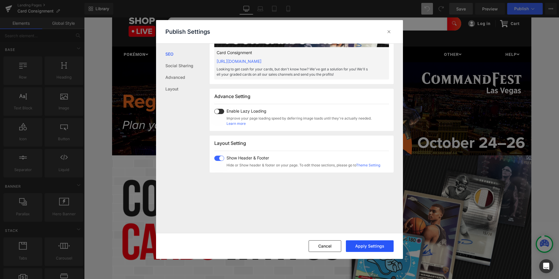
click at [373, 246] on button "Apply Settings" at bounding box center [370, 246] width 48 height 12
click at [221, 110] on span at bounding box center [219, 111] width 10 height 5
click at [371, 250] on button "Apply Settings" at bounding box center [370, 246] width 48 height 12
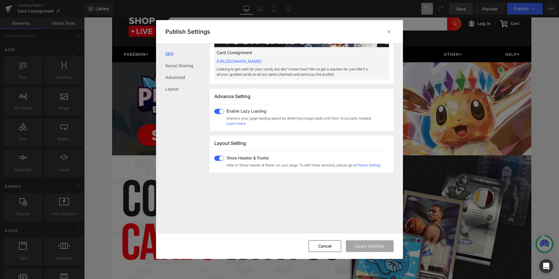
click at [216, 158] on span at bounding box center [219, 158] width 10 height 5
click at [222, 158] on span at bounding box center [219, 158] width 10 height 5
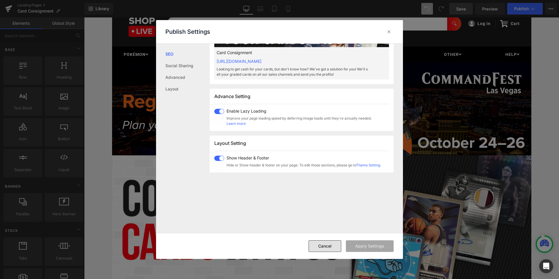
click at [327, 248] on button "Cancel" at bounding box center [324, 246] width 33 height 12
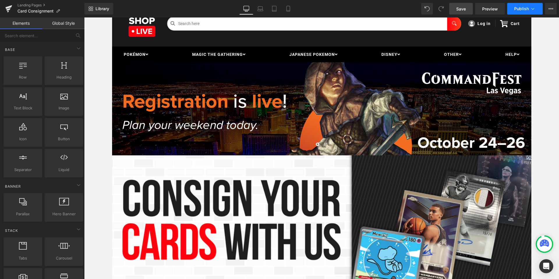
click at [514, 5] on button "Publish" at bounding box center [524, 9] width 35 height 12
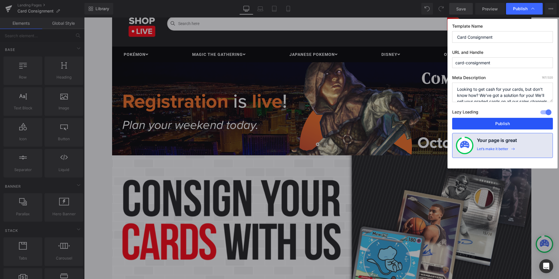
click at [497, 124] on button "Publish" at bounding box center [502, 124] width 101 height 12
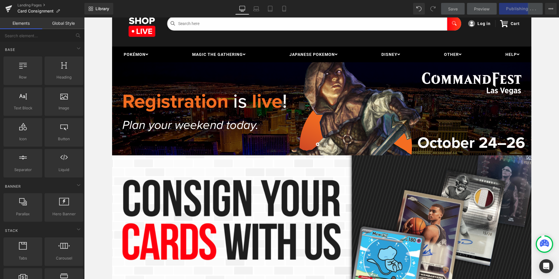
click at [66, 25] on link "Global Style" at bounding box center [63, 23] width 42 height 12
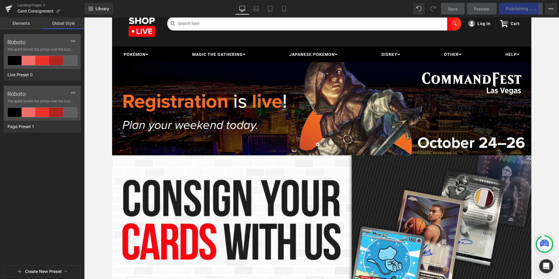
click at [22, 24] on link "Elements" at bounding box center [21, 23] width 42 height 12
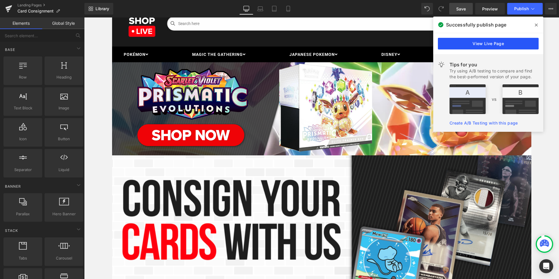
click at [503, 43] on link "View Live Page" at bounding box center [488, 44] width 101 height 12
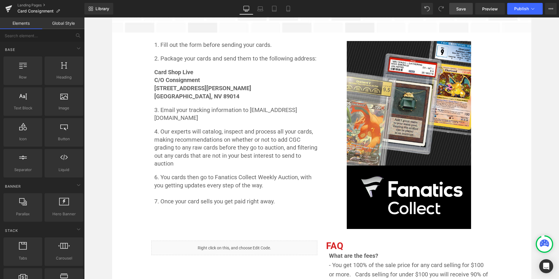
scroll to position [553, 0]
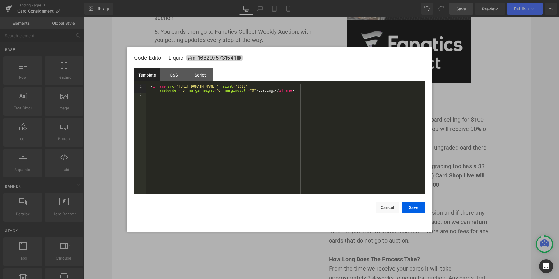
drag, startPoint x: 153, startPoint y: 86, endPoint x: 245, endPoint y: 91, distance: 92.1
click at [245, 91] on div "< iframe src = "[URL][DOMAIN_NAME]" height = "1318" frameborder = "0" marginhei…" at bounding box center [284, 145] width 279 height 122
click at [419, 206] on button "Save" at bounding box center [412, 208] width 23 height 12
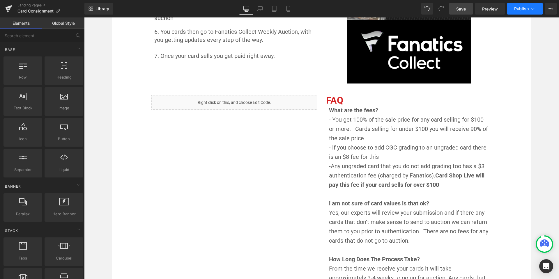
click at [520, 6] on span "Publish" at bounding box center [521, 8] width 15 height 5
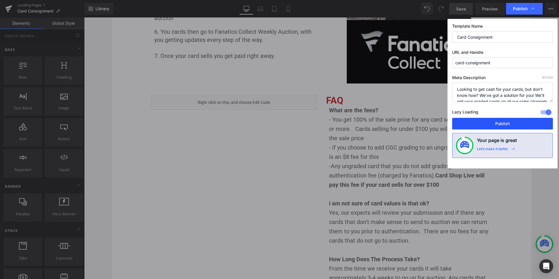
click at [509, 125] on button "Publish" at bounding box center [502, 124] width 101 height 12
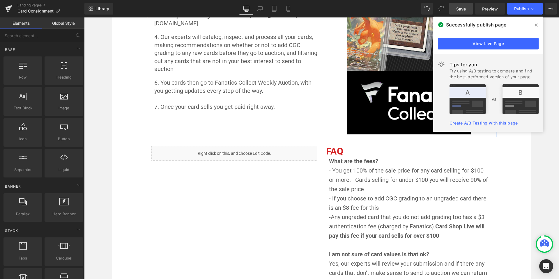
scroll to position [495, 0]
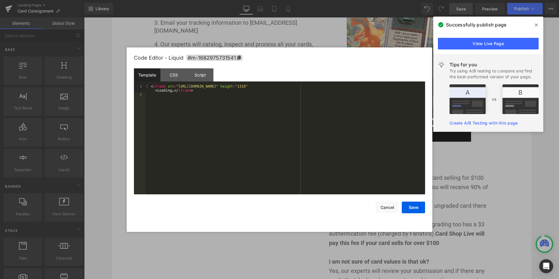
click at [243, 0] on div "Image You are previewing how the will restyle your page. You can not edit Eleme…" at bounding box center [279, 0] width 559 height 0
click at [396, 87] on div "< iframe src = "[URL][DOMAIN_NAME]" height = "1318" > Loading… </ iframe >" at bounding box center [284, 145] width 279 height 122
click at [379, 132] on div "< iframe src = "[URL][DOMAIN_NAME]" width = 600 " height=" 1318 ">Loading…</ifr…" at bounding box center [284, 145] width 279 height 122
click at [409, 87] on div "< iframe src = "[URL][DOMAIN_NAME]" width = 600 " height=" 1318 ">Loading…</ifr…" at bounding box center [284, 145] width 279 height 122
click at [414, 206] on button "Save" at bounding box center [412, 208] width 23 height 12
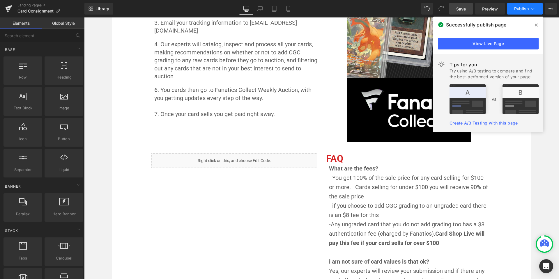
click at [515, 7] on span "Publish" at bounding box center [521, 8] width 15 height 5
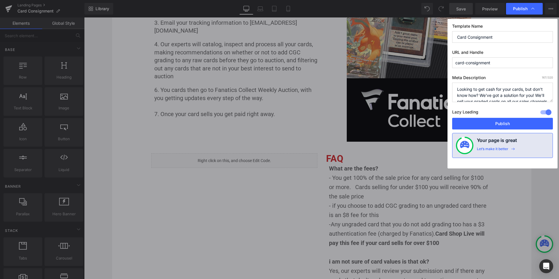
click at [515, 7] on span "Publish" at bounding box center [520, 8] width 15 height 5
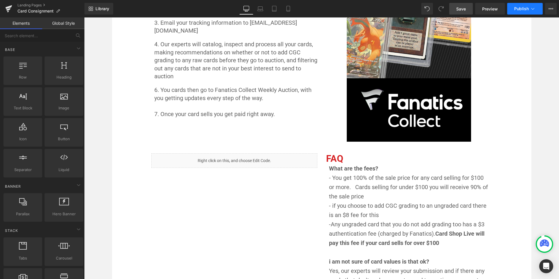
click at [530, 9] on icon at bounding box center [533, 9] width 6 height 6
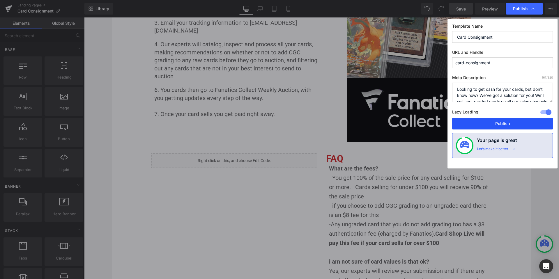
click at [503, 124] on button "Publish" at bounding box center [502, 124] width 101 height 12
